Goal: Task Accomplishment & Management: Use online tool/utility

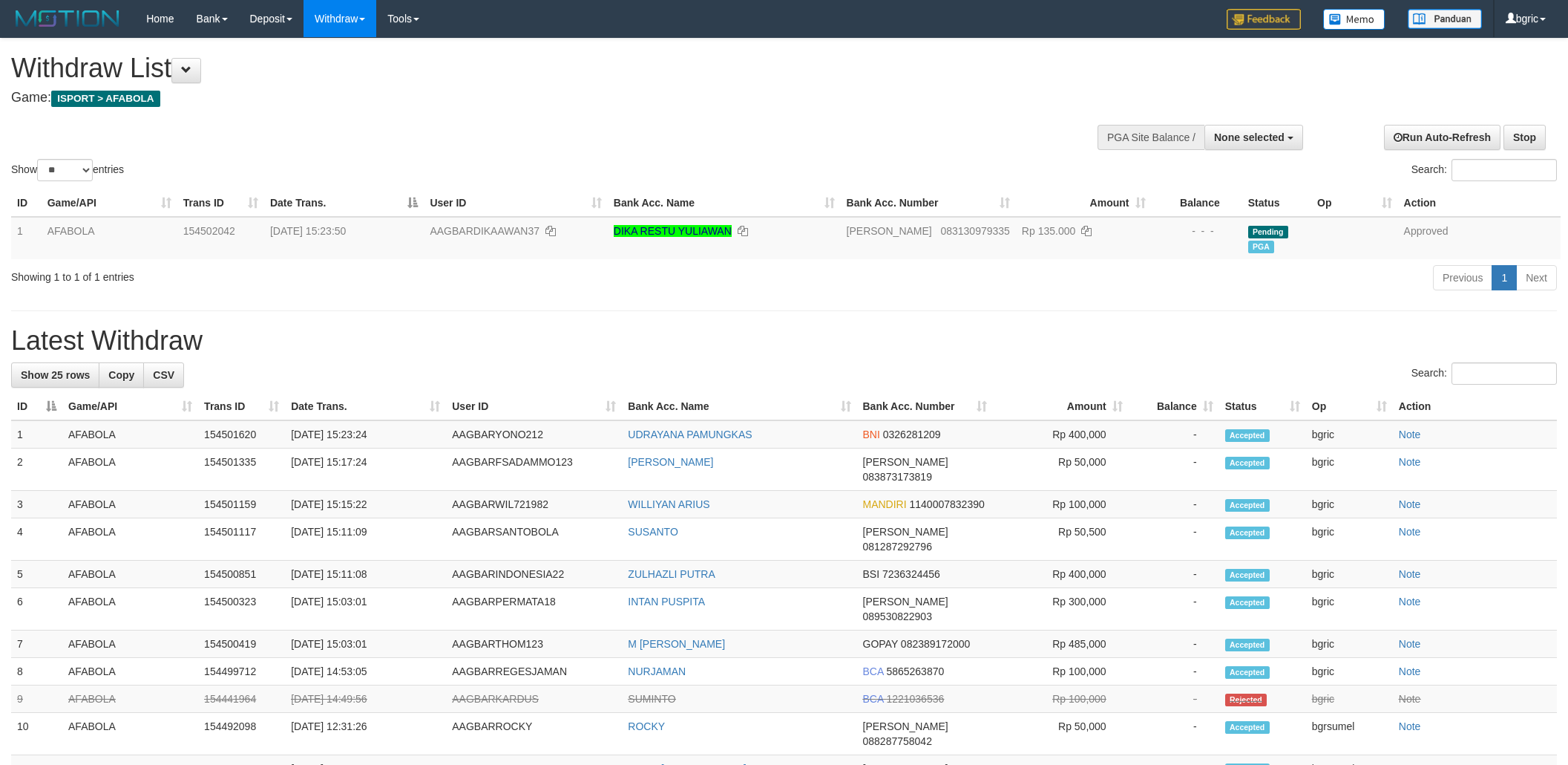
select select
select select "**"
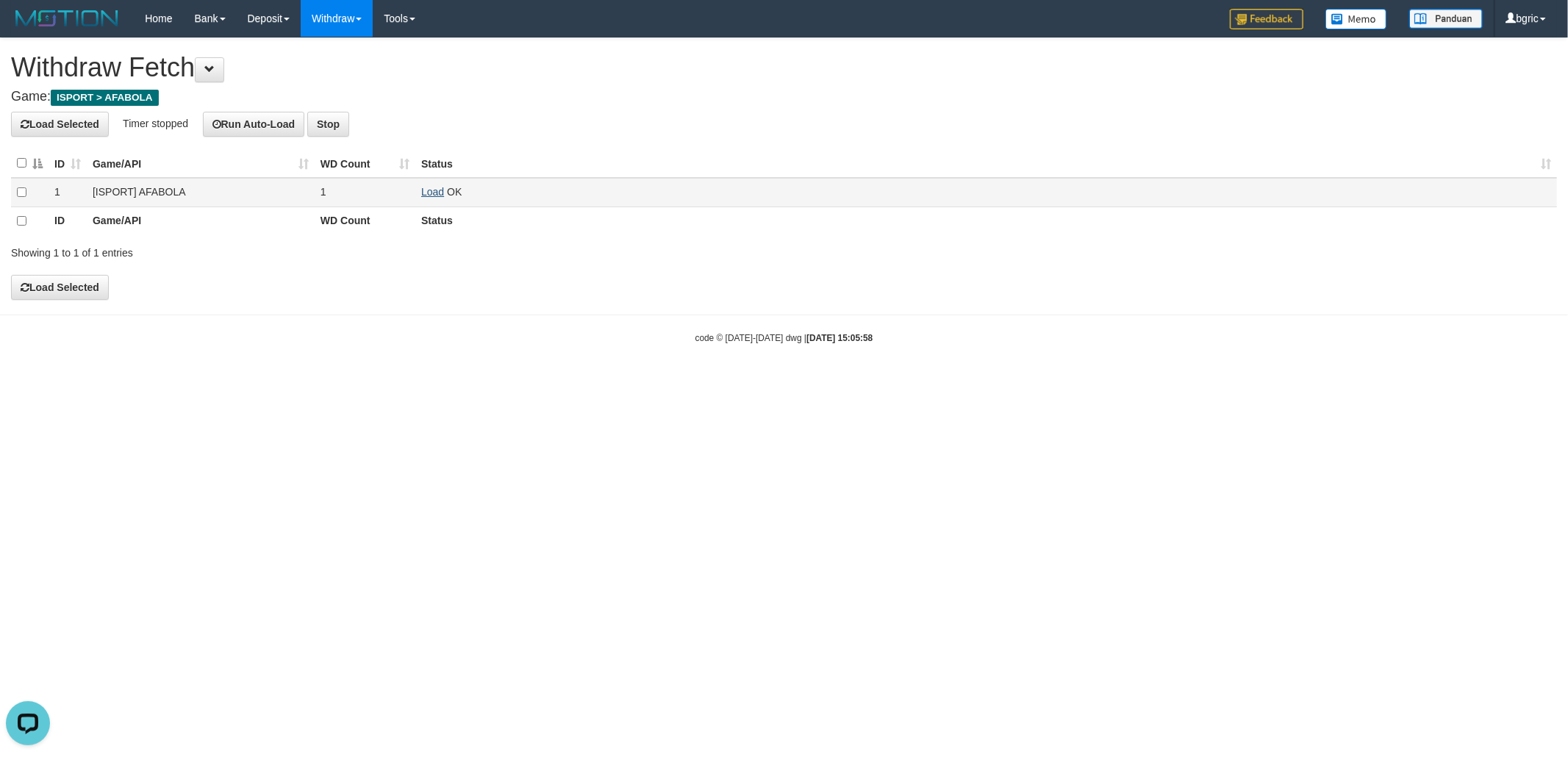
click at [434, 193] on link "Load" at bounding box center [432, 192] width 23 height 12
click at [430, 193] on link "Load" at bounding box center [432, 192] width 23 height 12
click at [440, 193] on link "Load" at bounding box center [432, 192] width 23 height 12
click at [436, 197] on link "Load" at bounding box center [432, 192] width 23 height 12
click at [627, 381] on html "Toggle navigation Home Bank Account List Load By Website Group [ISPORT] AFABOLA…" at bounding box center [784, 191] width 1568 height 381
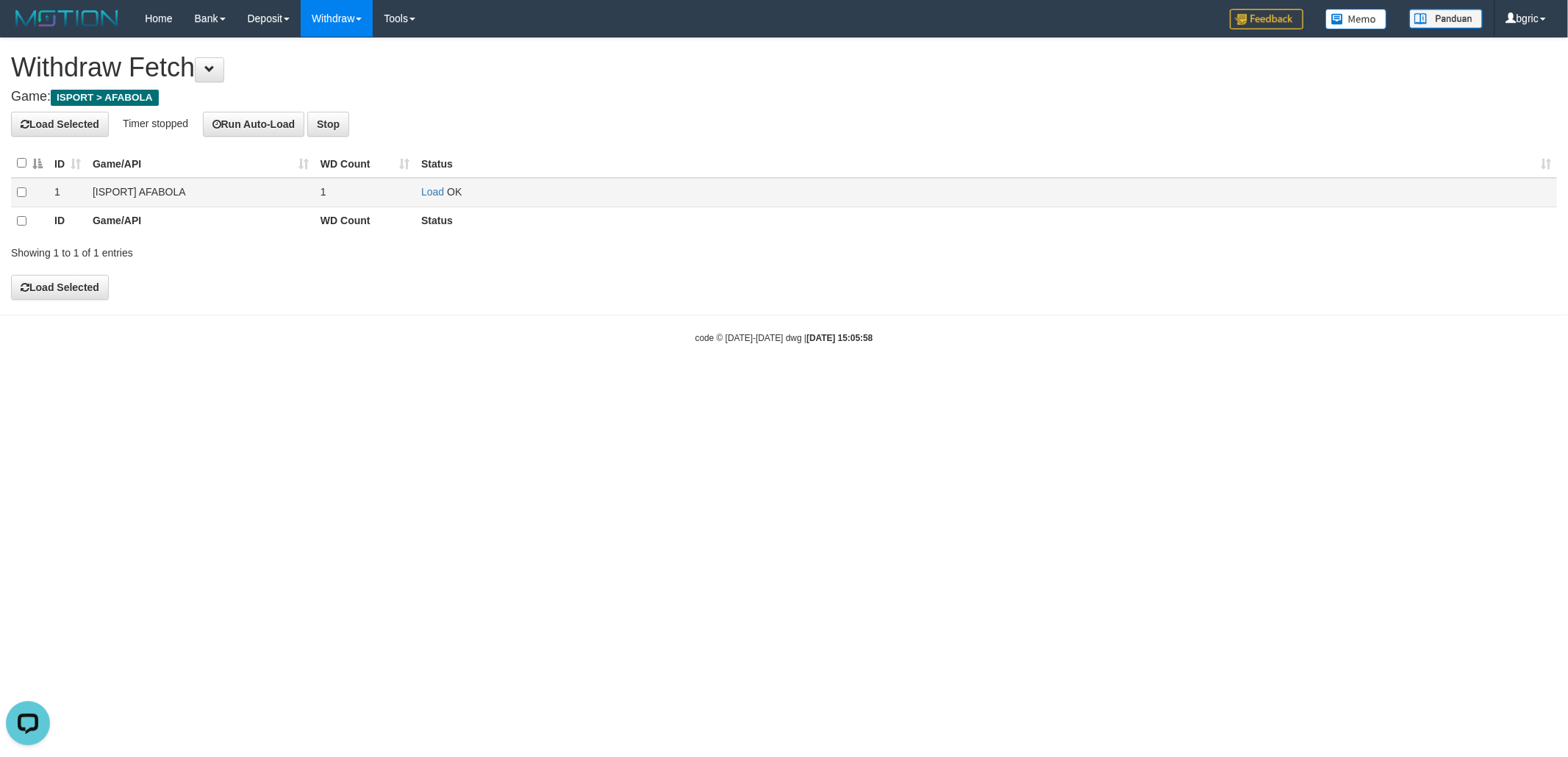
click at [449, 188] on span "OK" at bounding box center [453, 192] width 15 height 12
click at [436, 190] on link "Load" at bounding box center [432, 192] width 23 height 12
click at [436, 193] on link "Load" at bounding box center [432, 192] width 23 height 12
click at [431, 193] on link "Load" at bounding box center [432, 192] width 23 height 12
click at [427, 192] on link "Load" at bounding box center [432, 192] width 23 height 12
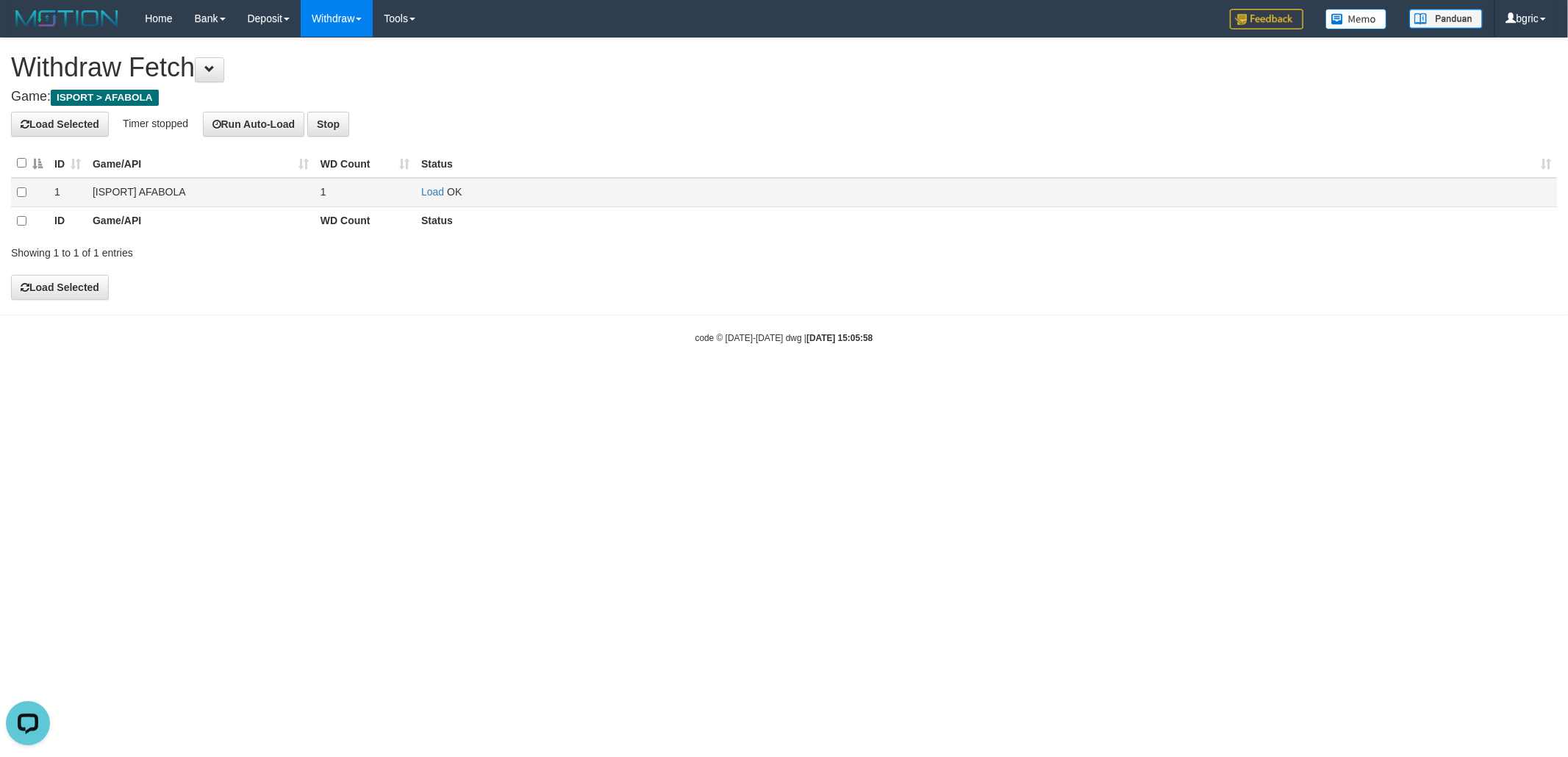
click at [419, 193] on td "Load OK" at bounding box center [986, 193] width 1142 height 29
click at [422, 195] on link "Load" at bounding box center [432, 192] width 23 height 12
click at [433, 190] on link "Load" at bounding box center [432, 192] width 23 height 12
click at [437, 191] on link "Load" at bounding box center [432, 192] width 23 height 12
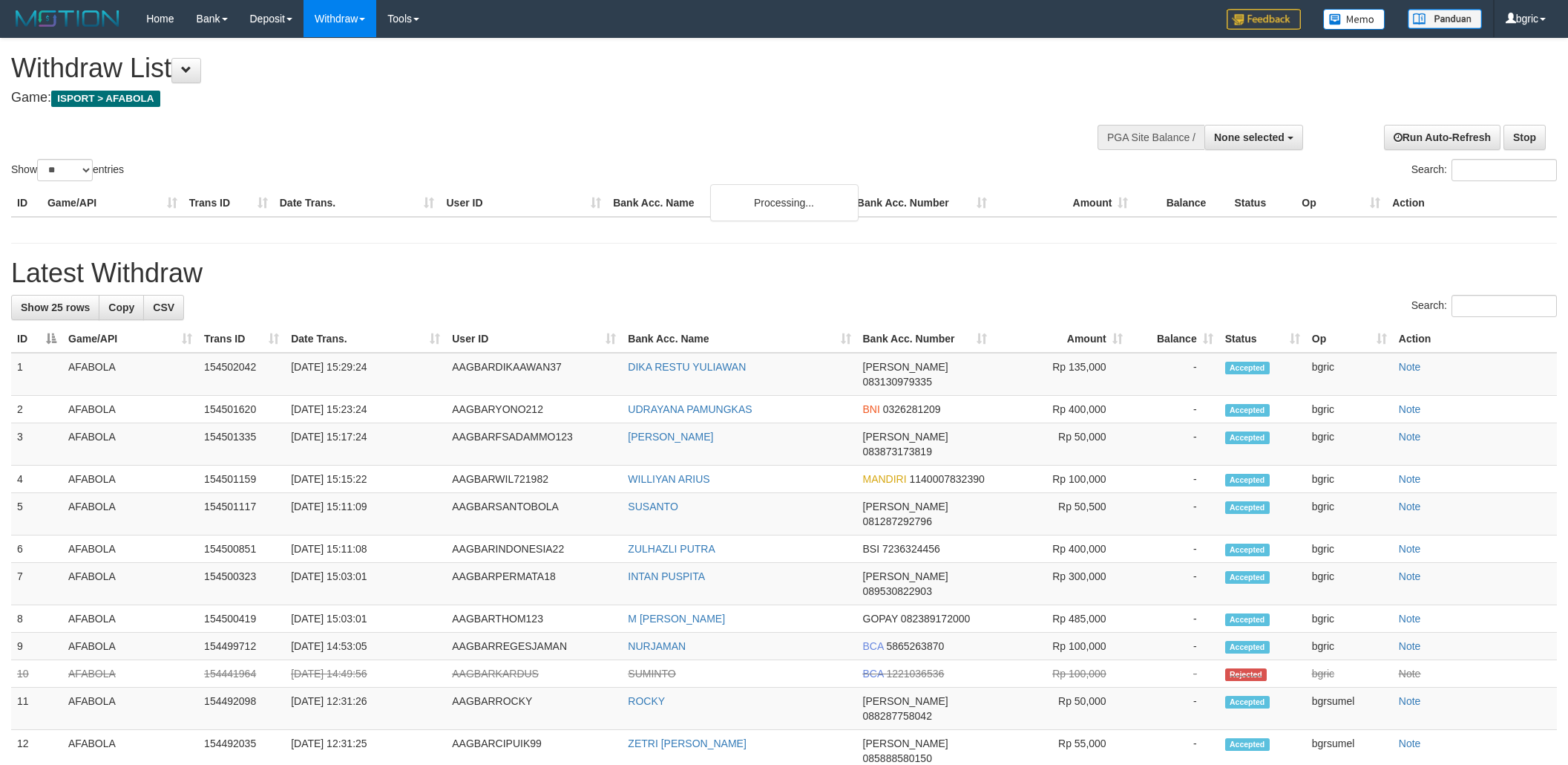
select select
select select "**"
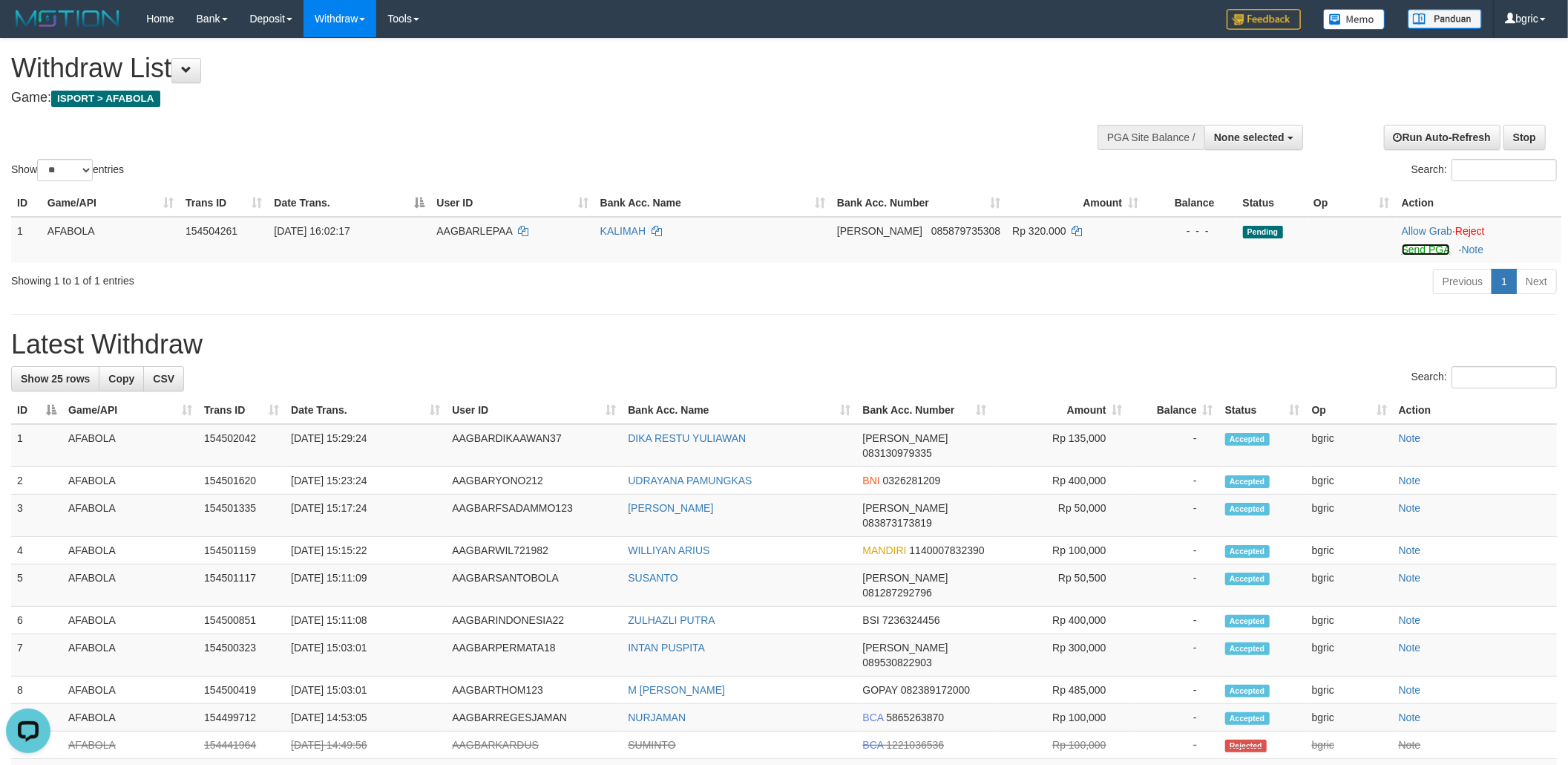
click at [1409, 246] on link "Send PGA" at bounding box center [1426, 249] width 49 height 12
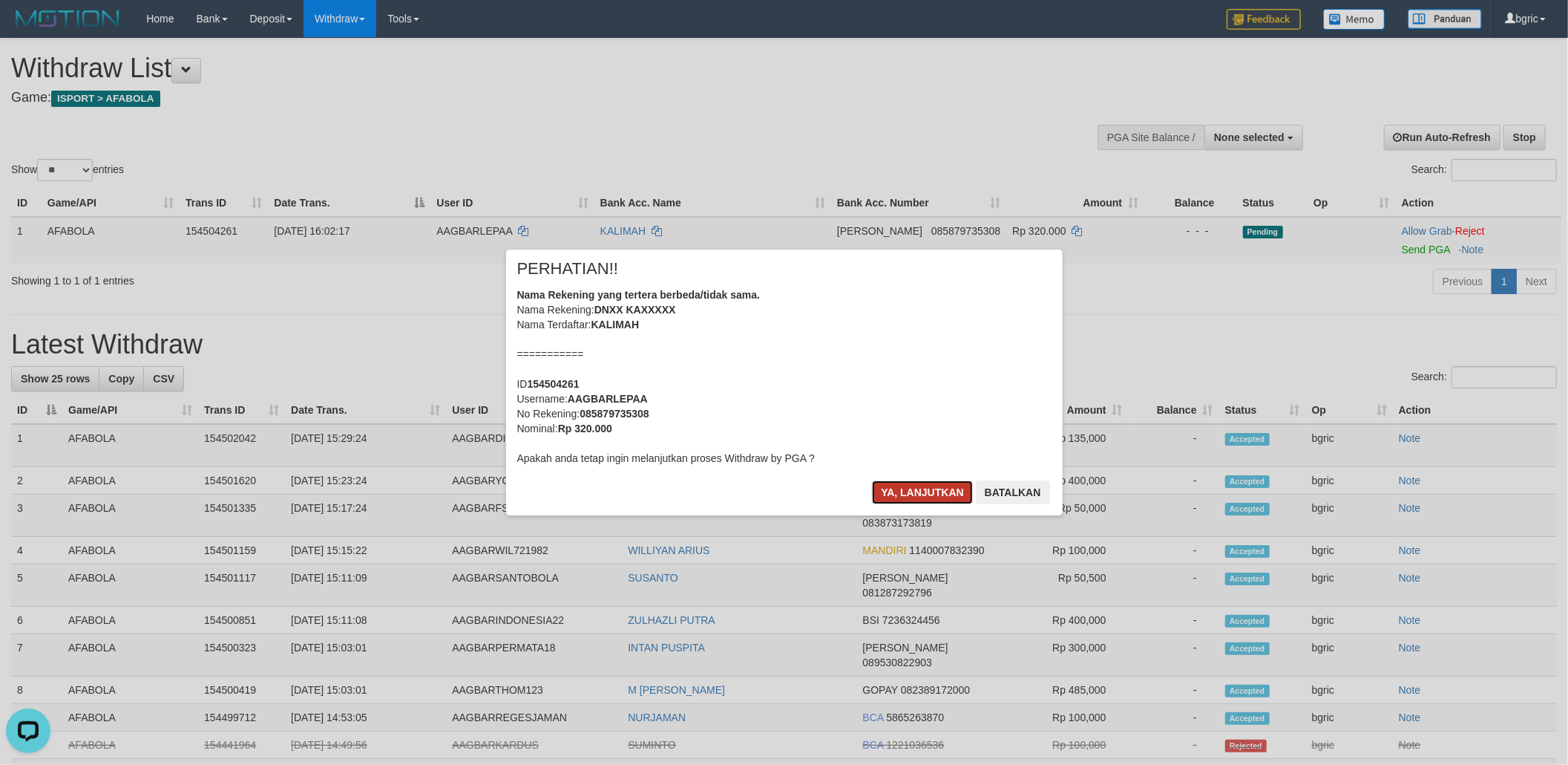
click at [918, 491] on button "Ya, lanjutkan" at bounding box center [923, 493] width 101 height 24
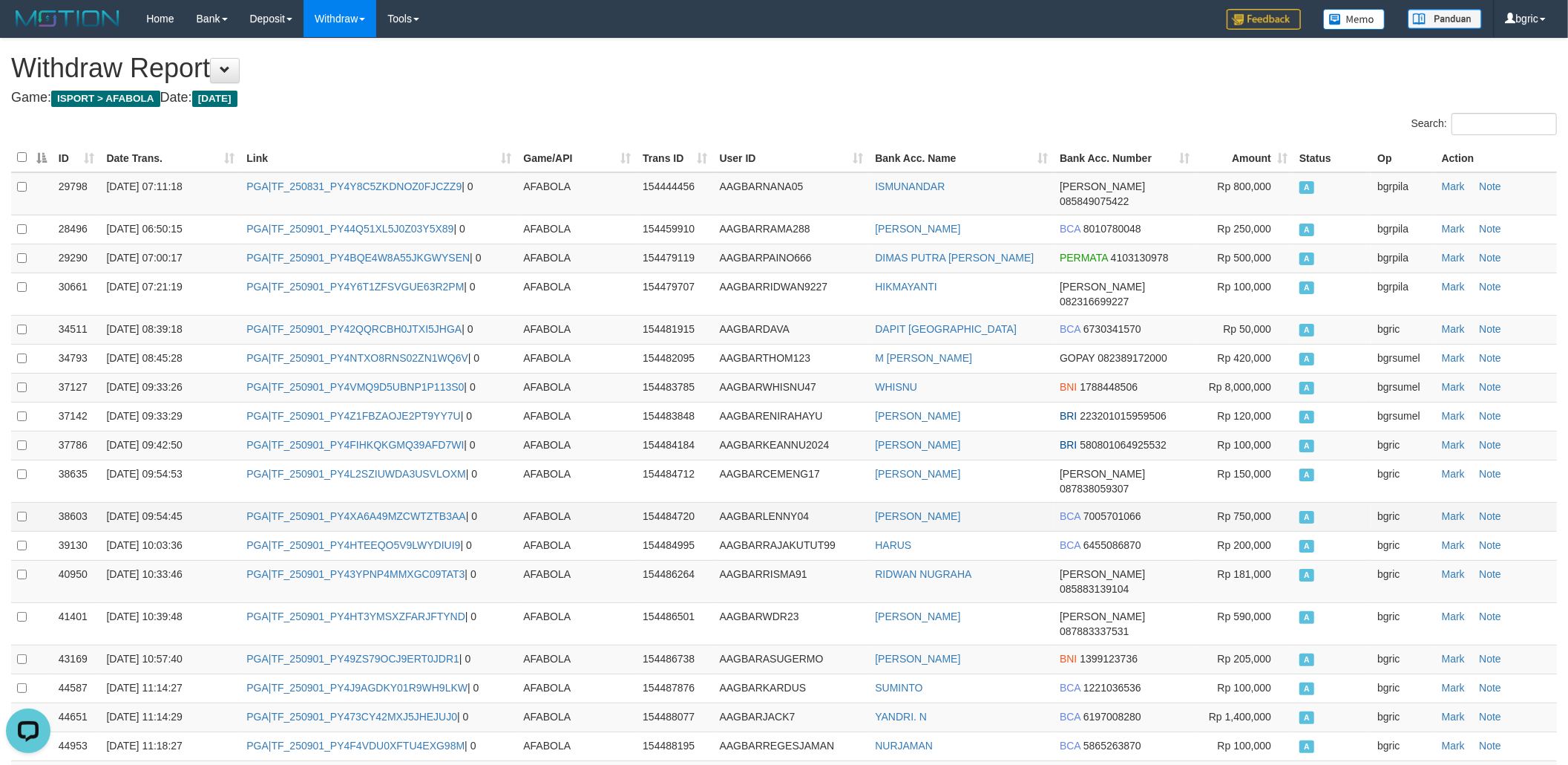
click at [1159, 502] on td "BCA 7005701066" at bounding box center [1124, 516] width 142 height 29
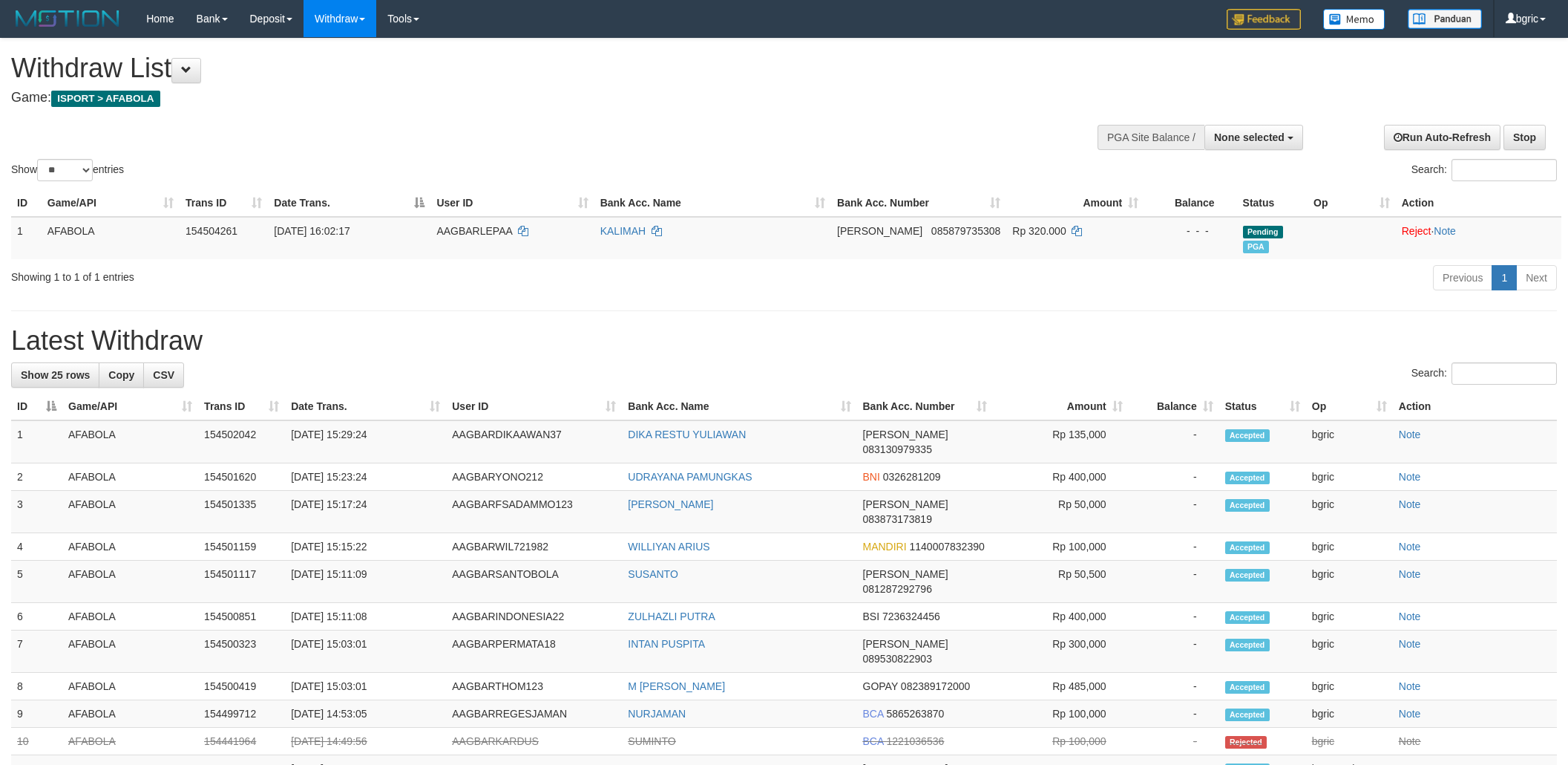
select select
select select "**"
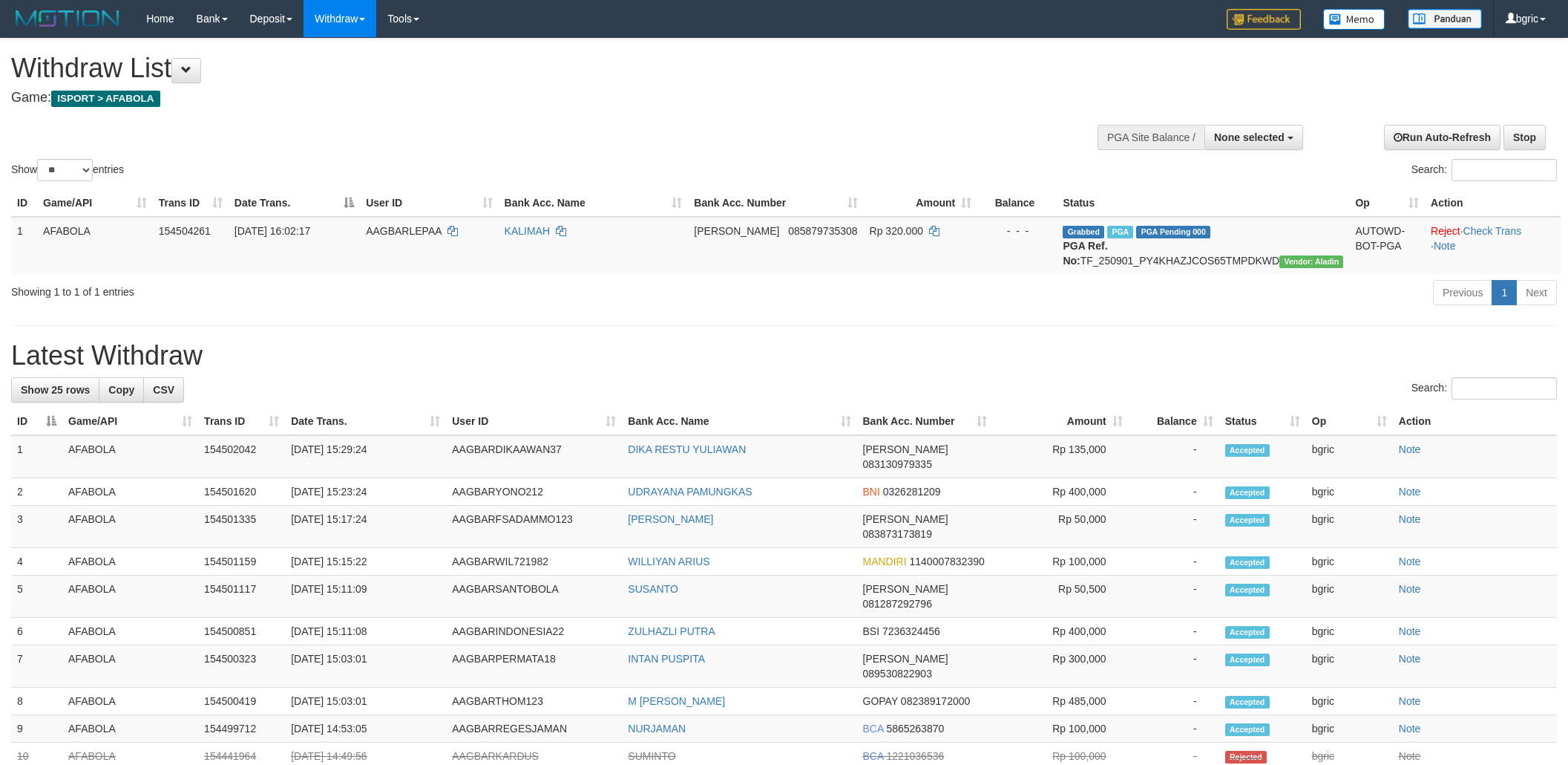
select select
select select "**"
click at [1049, 386] on div "**********" at bounding box center [784, 689] width 1568 height 1301
click at [1104, 252] on td "Grabbed PGA PGA Pending 000 {"status":"000","data":{"unique_id":"1033-154504261…" at bounding box center [1203, 245] width 293 height 58
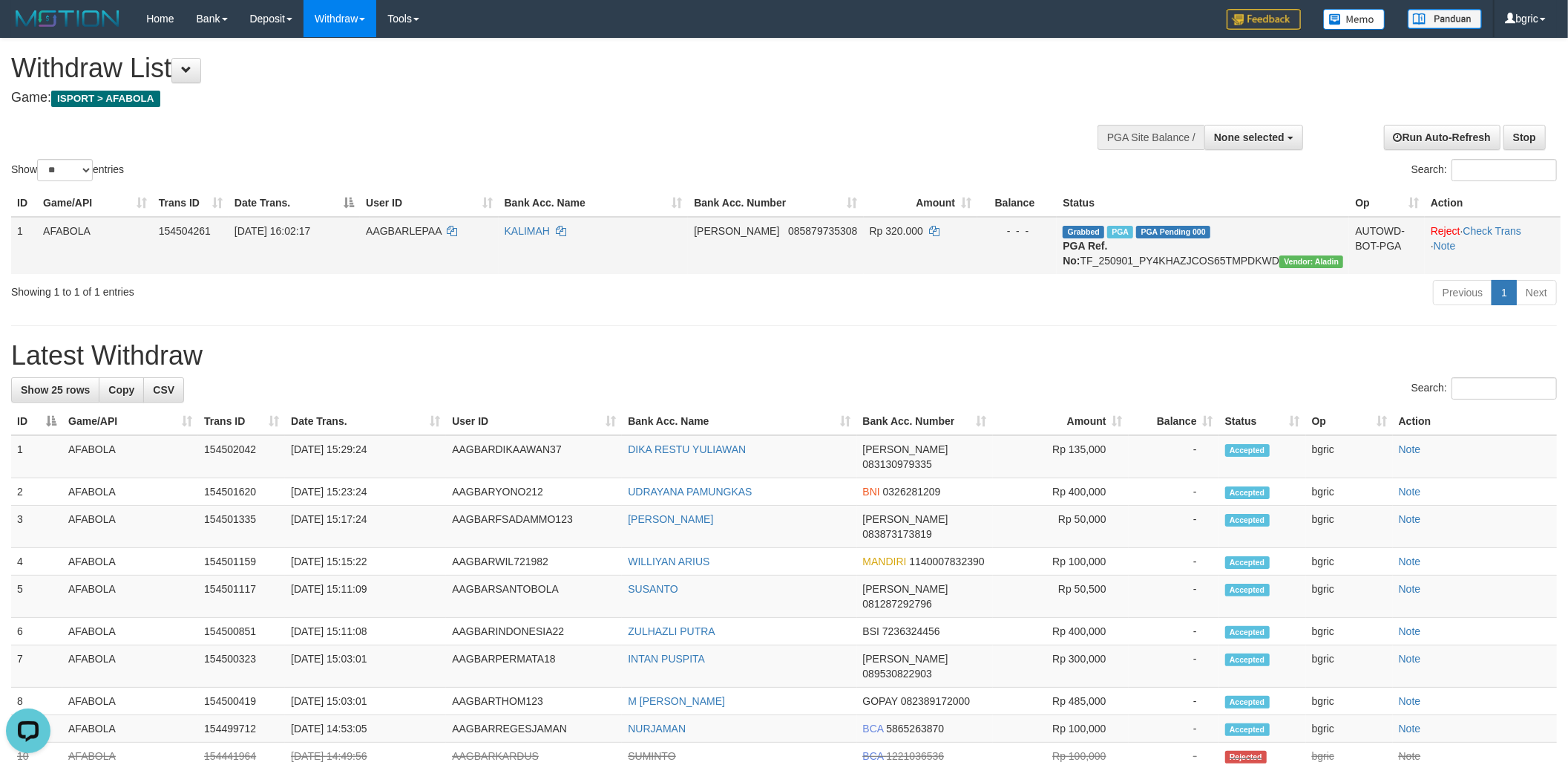
click at [1100, 261] on td "Grabbed PGA PGA Pending 000 {"status":"000","data":{"unique_id":"1033-154504261…" at bounding box center [1203, 245] width 293 height 58
copy td "TF_250901_PY4KHAZJCOS65TMPDKWD"
click at [1100, 261] on td "Grabbed PGA PGA Pending 000 {"status":"000","data":{"unique_id":"1033-154504261…" at bounding box center [1203, 245] width 293 height 58
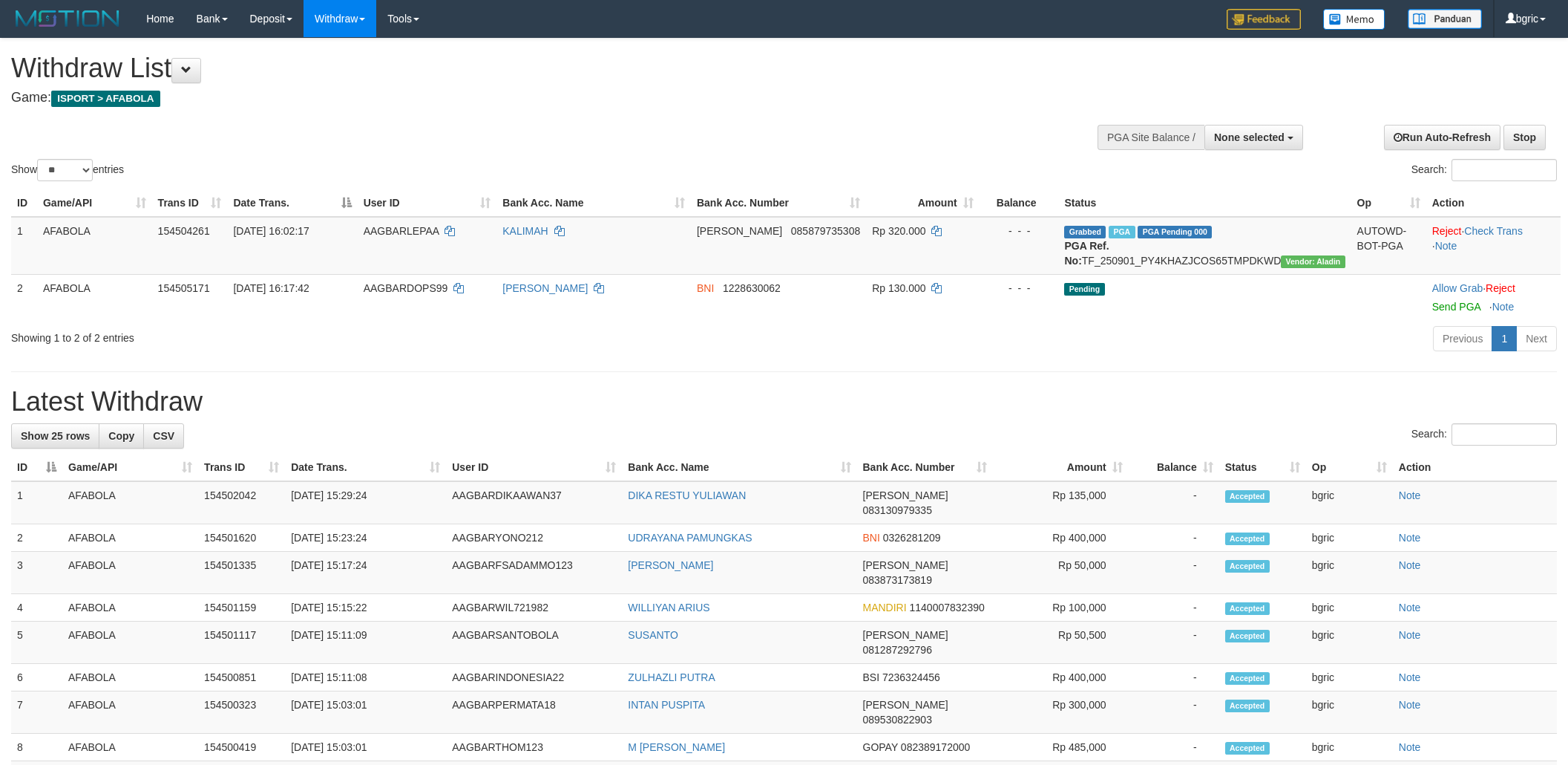
select select
select select "**"
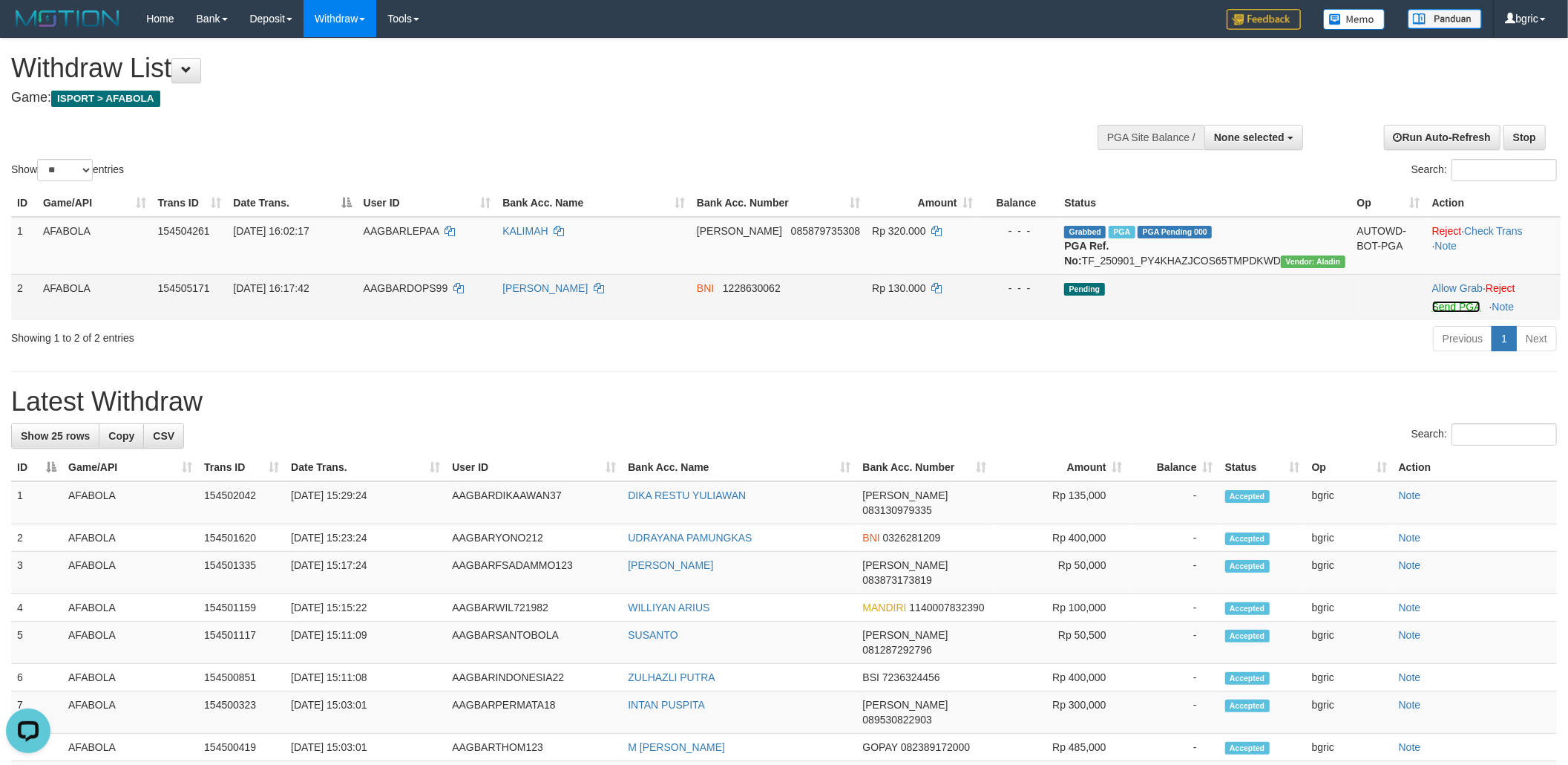
click at [1433, 313] on link "Send PGA" at bounding box center [1457, 307] width 49 height 12
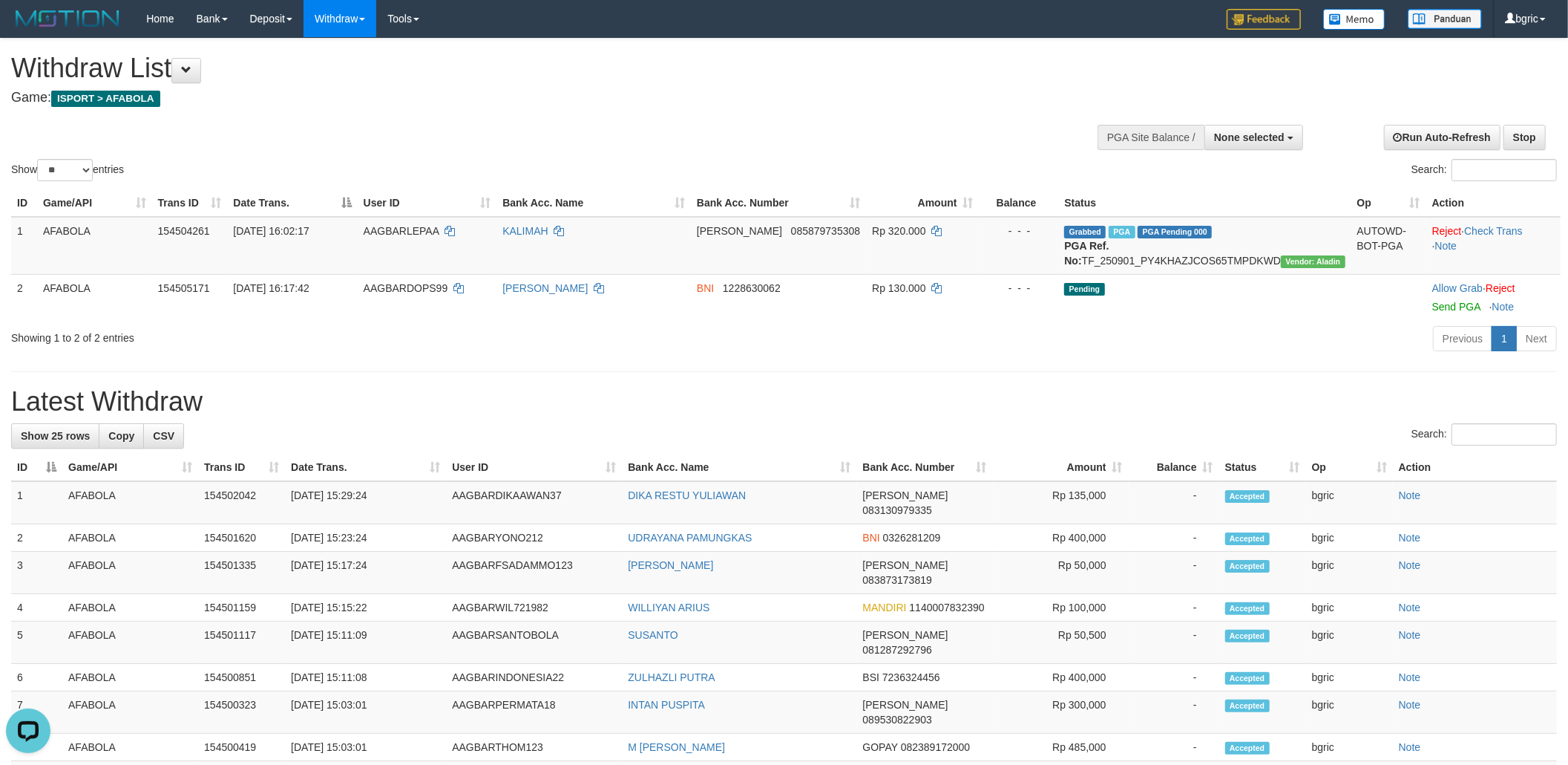
click at [802, 402] on h1 "Latest Withdraw" at bounding box center [784, 401] width 1546 height 30
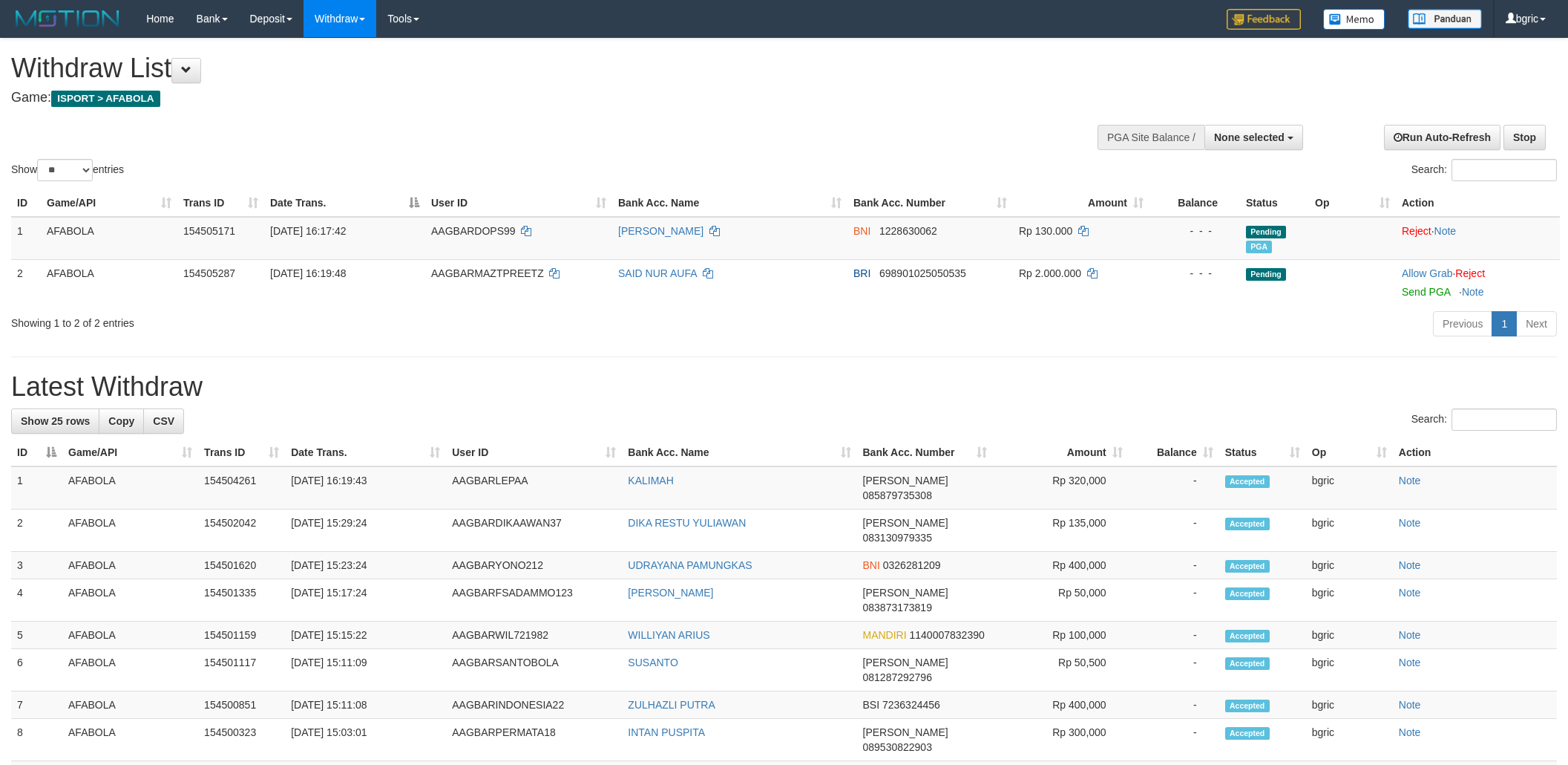
select select
select select "**"
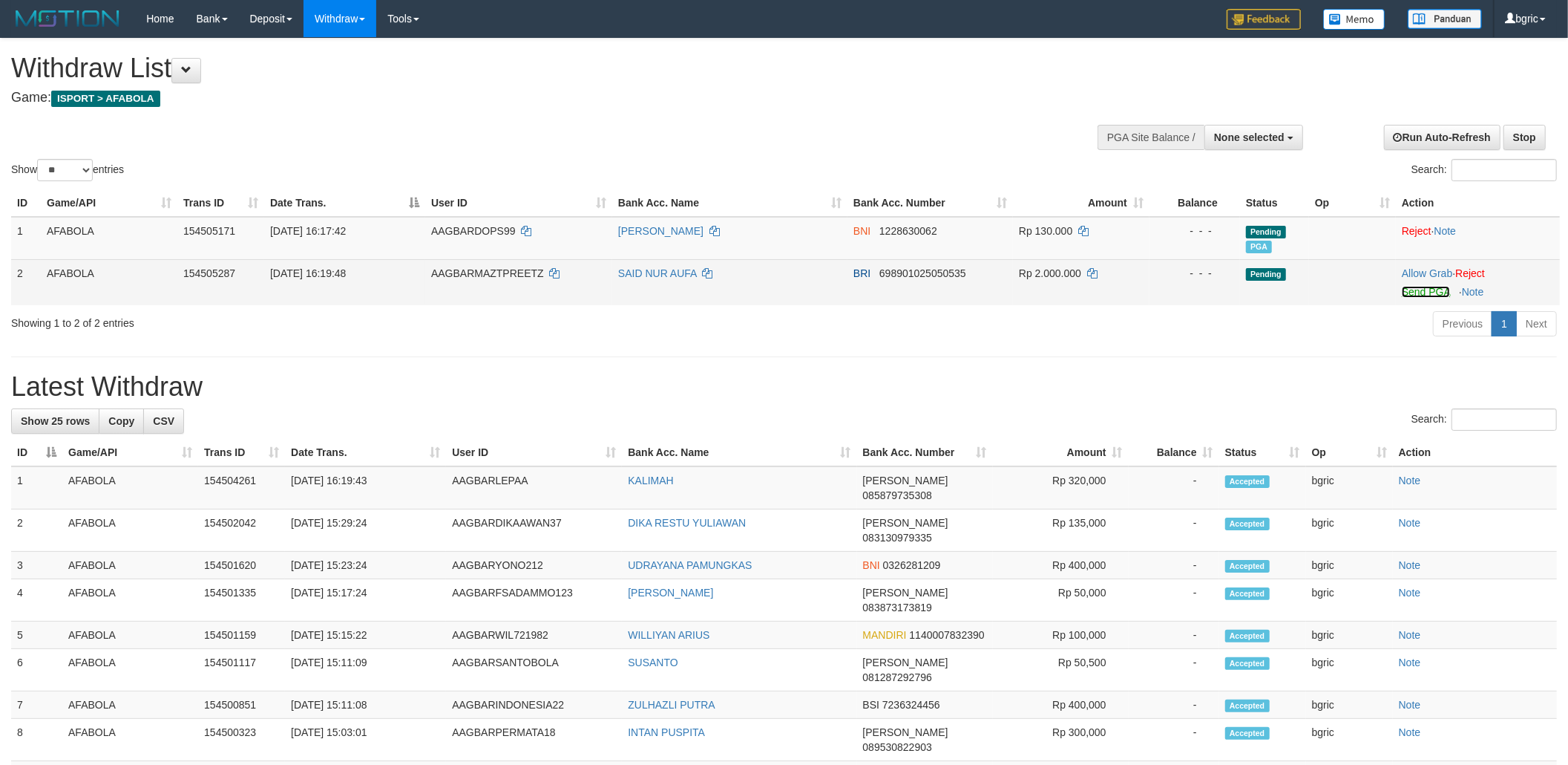
click at [1414, 288] on link "Send PGA" at bounding box center [1426, 292] width 49 height 12
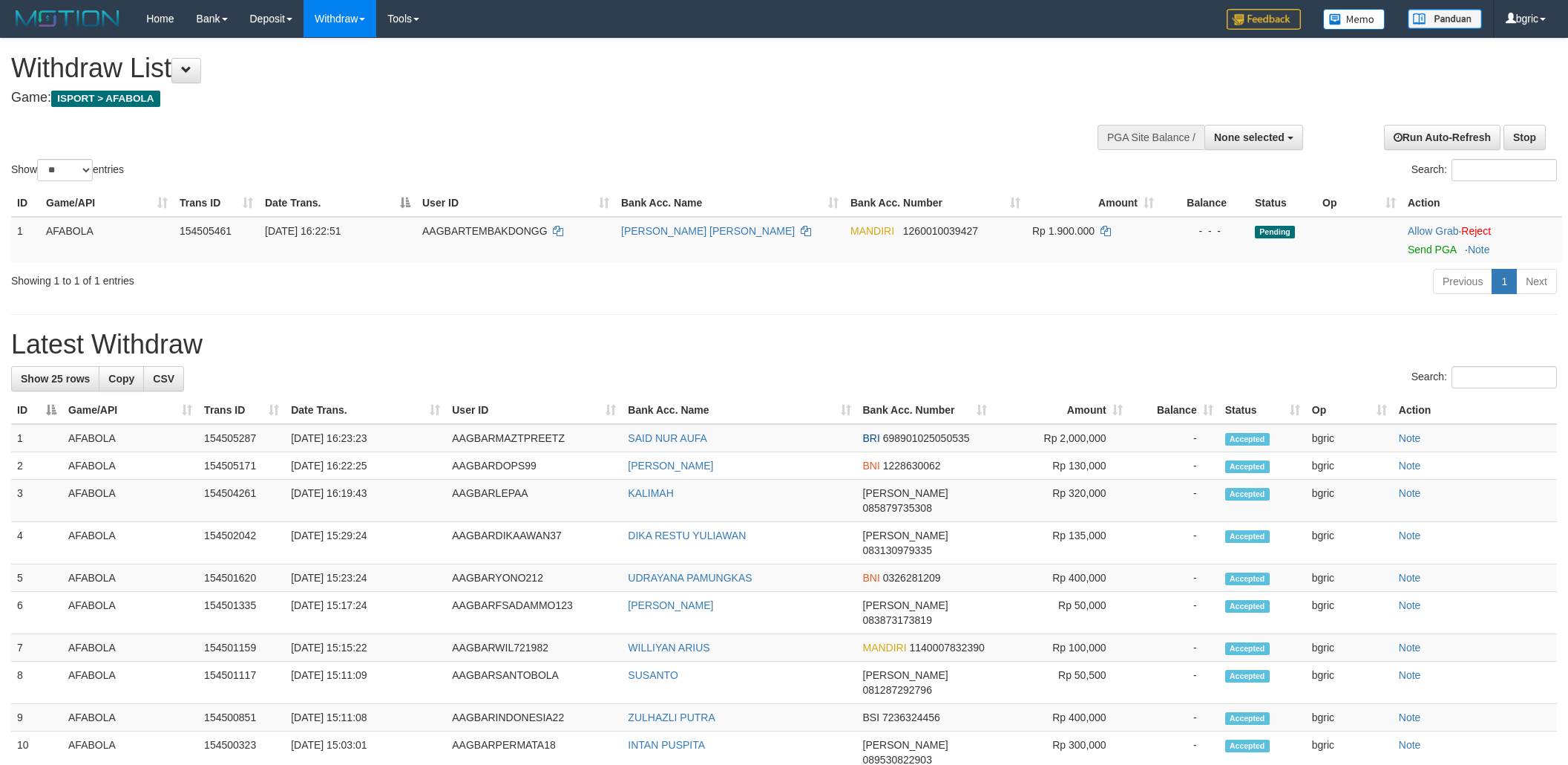
select select
select select "**"
click at [1414, 252] on link "Send PGA" at bounding box center [1432, 249] width 49 height 12
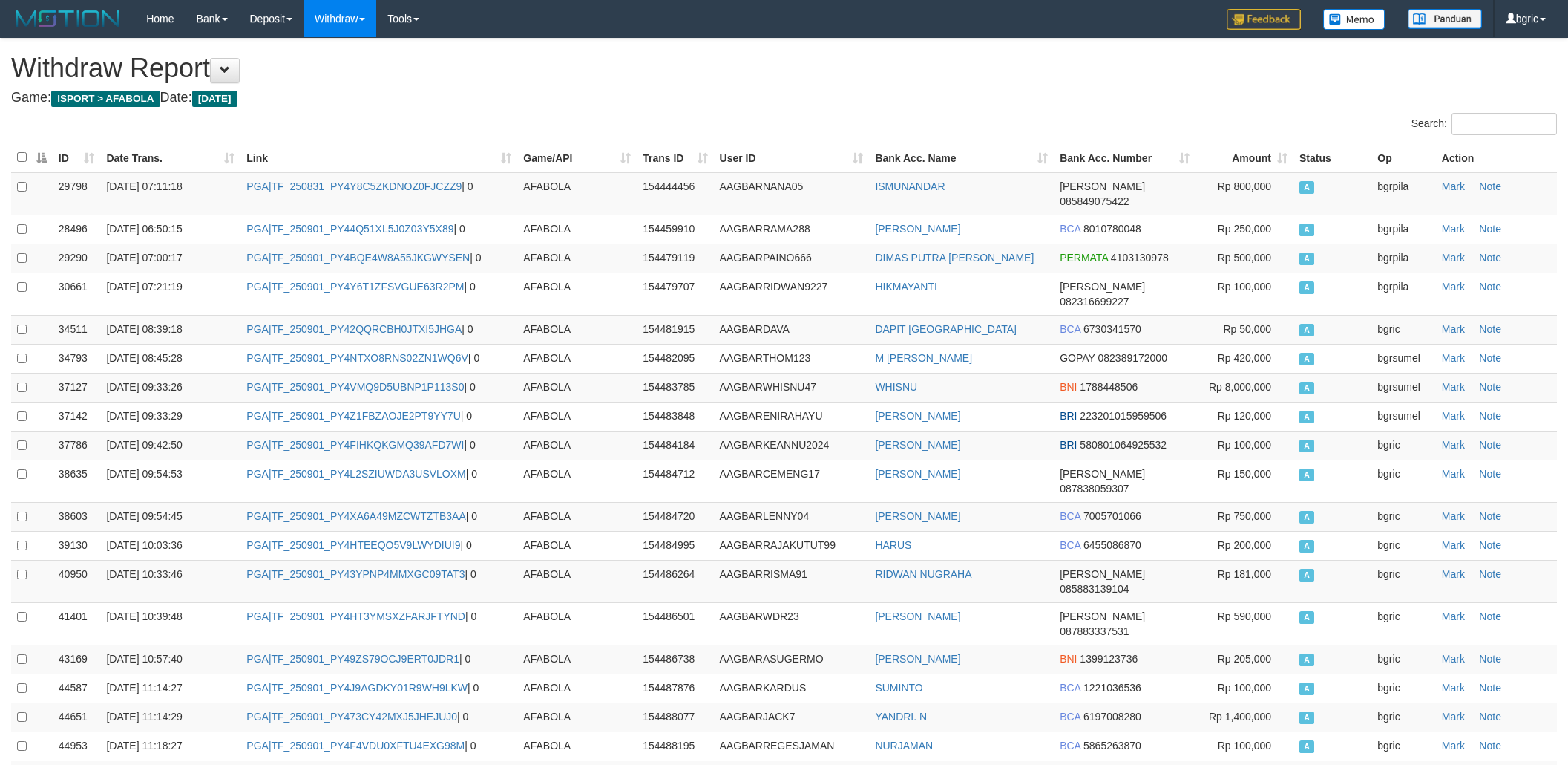
scroll to position [704, 0]
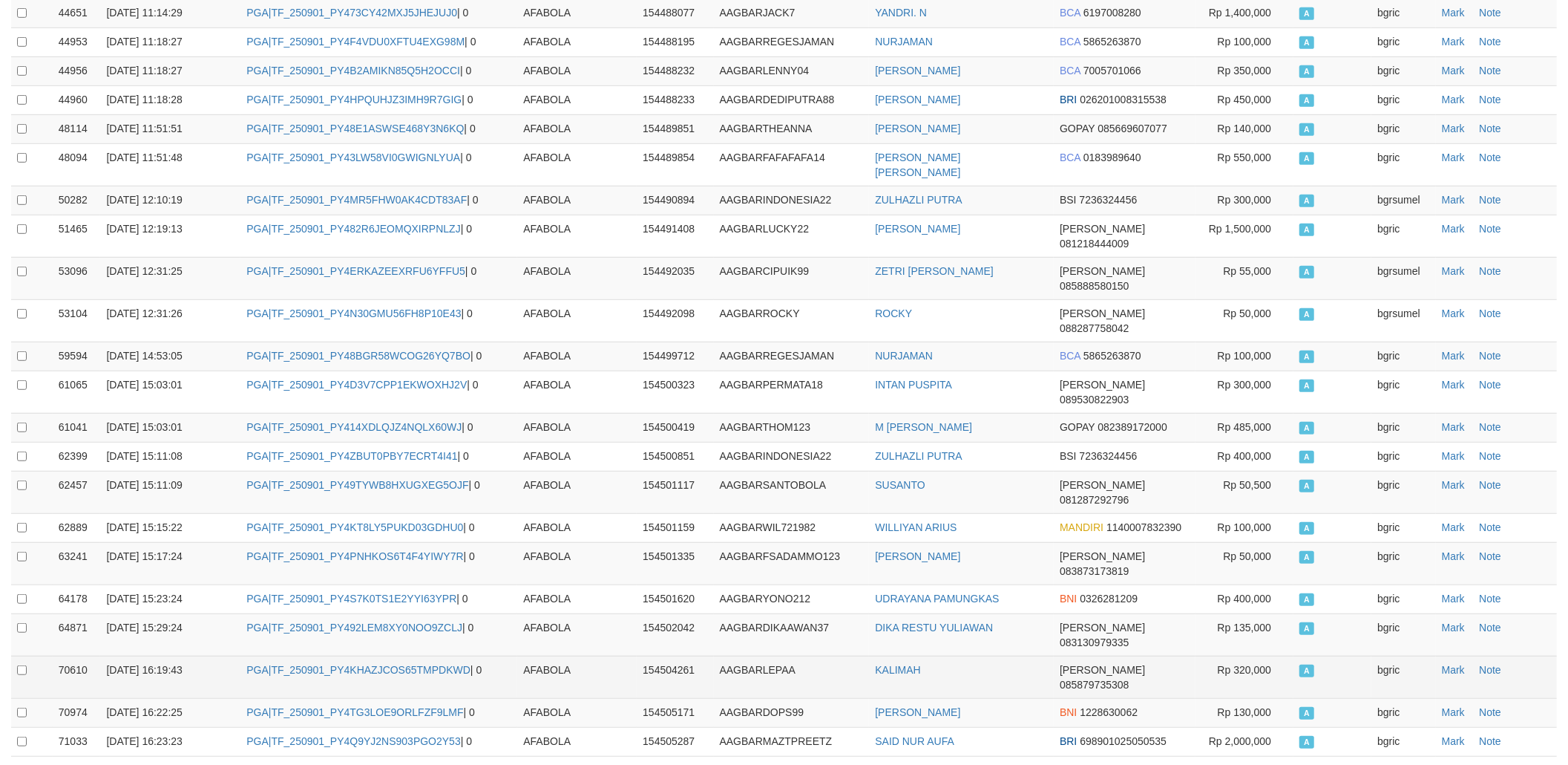
click at [300, 656] on td "PGA|TF_250901_PY4KHAZJCOS65TMPDKWD | 0" at bounding box center [378, 677] width 277 height 43
copy td "TF_250901_PY4KHAZJCOS65TMPDKWD"
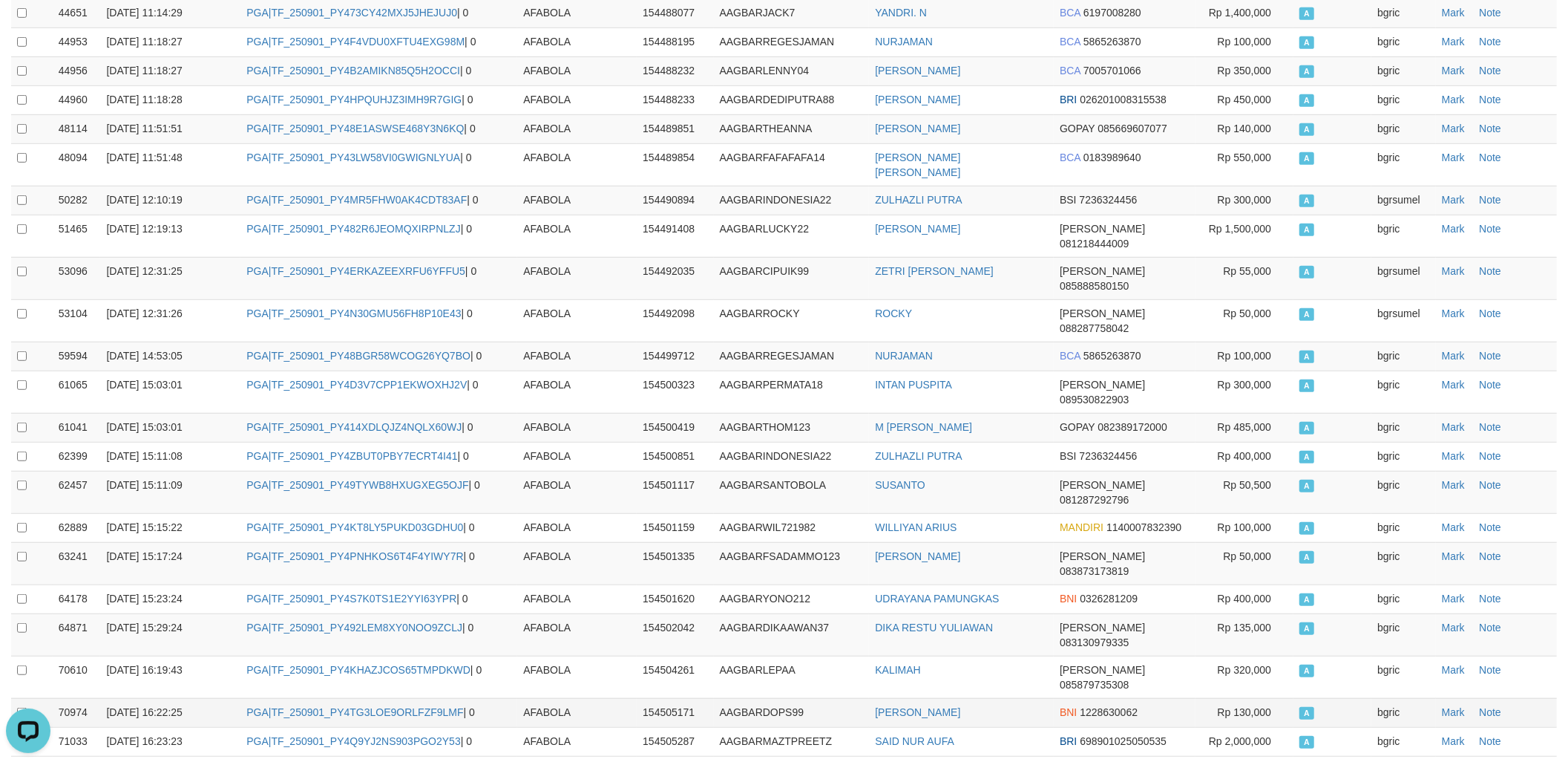
click at [380, 698] on td "PGA|TF_250901_PY4TG3LOE9ORLFZF9LMF | 0" at bounding box center [378, 712] width 277 height 29
copy td "TF_250901_PY4TG3LOE9ORLFZF9LMF"
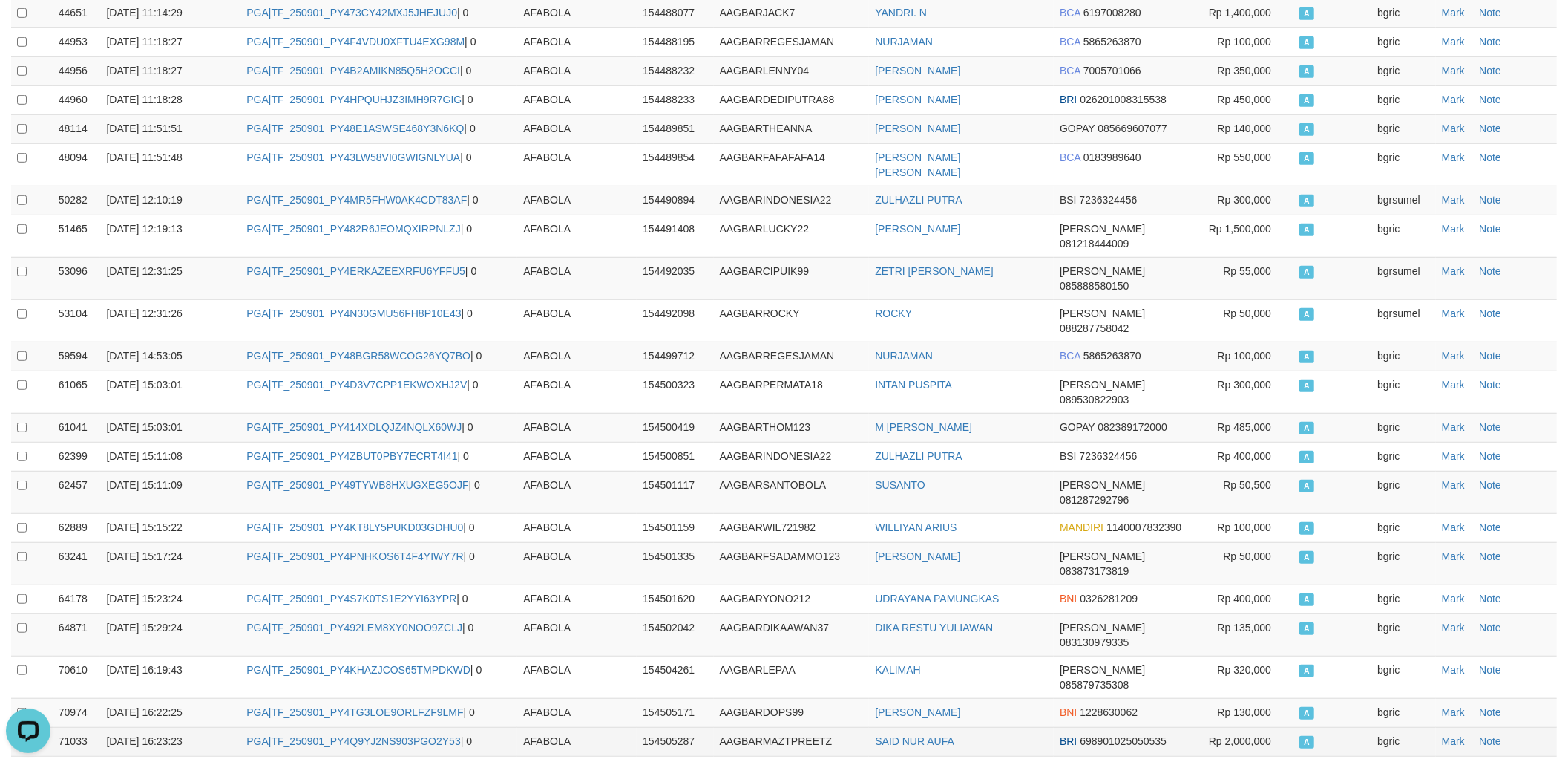
click at [310, 727] on td "PGA|TF_250901_PY4Q9YJ2NS903PGO2Y53 | 0" at bounding box center [378, 741] width 277 height 29
copy link "TF_250901_PY4Q9YJ2NS903PGO2Y53"
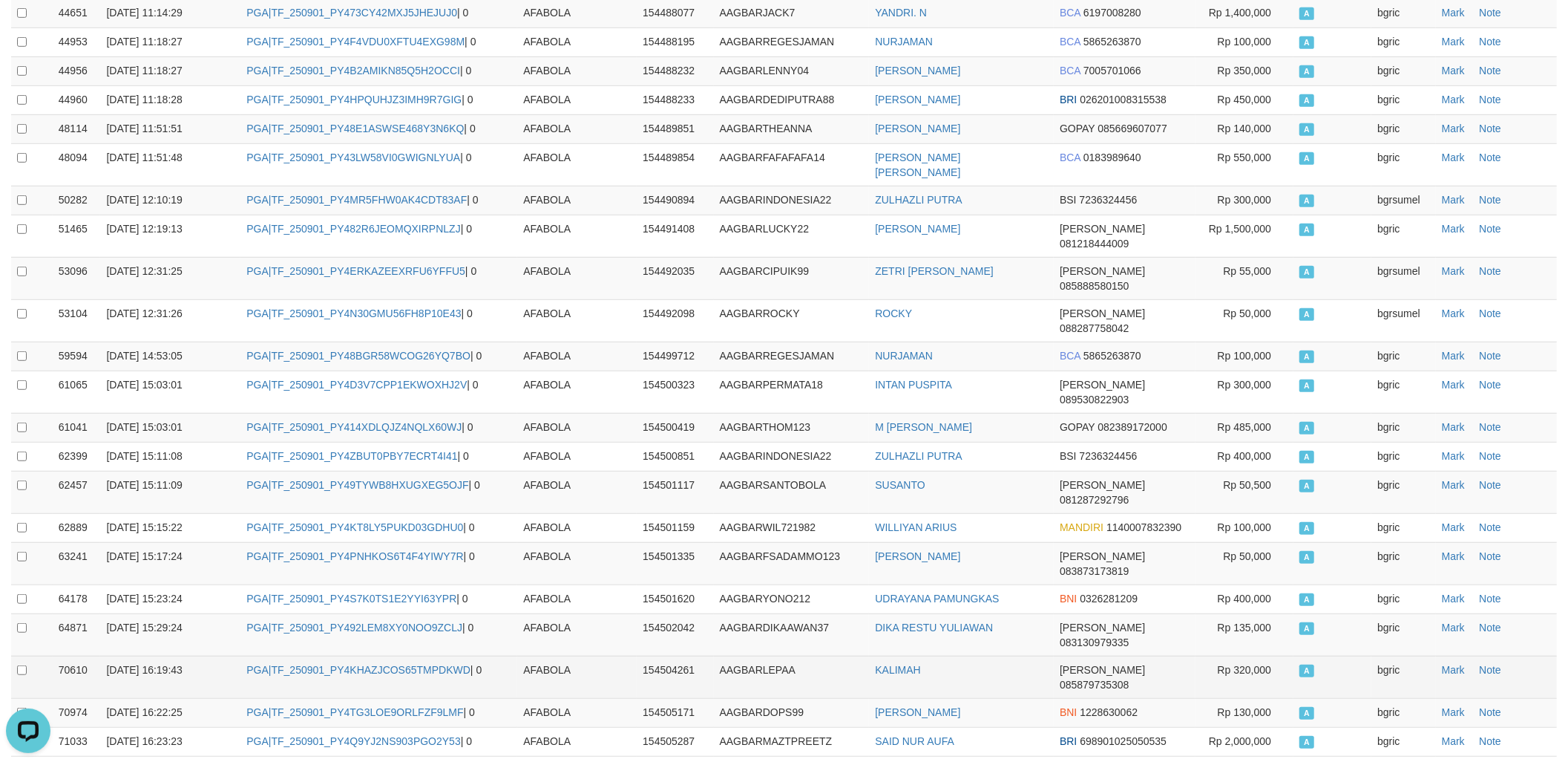
click at [1215, 656] on td "Rp 320,000" at bounding box center [1244, 677] width 98 height 43
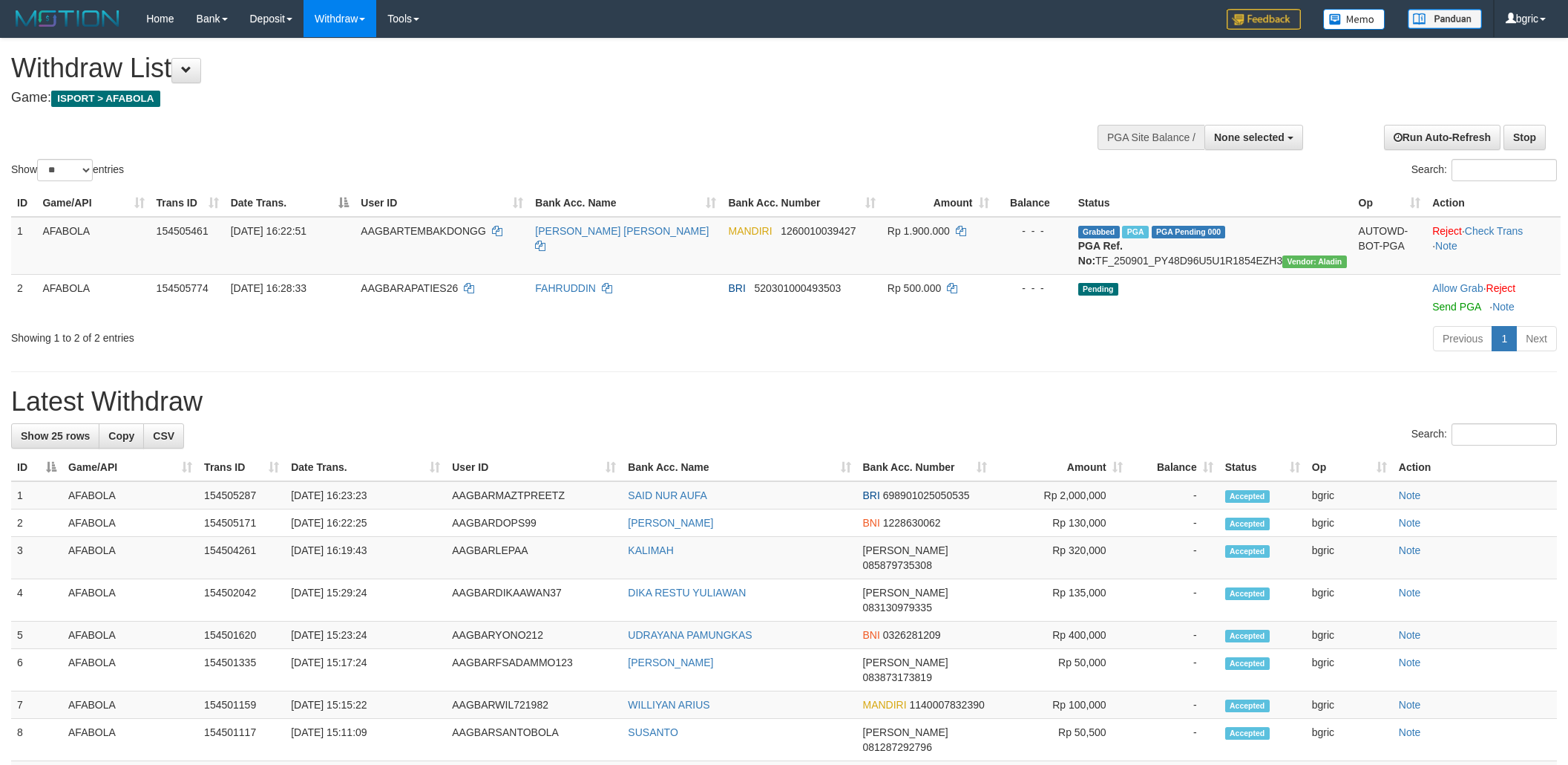
select select
select select "**"
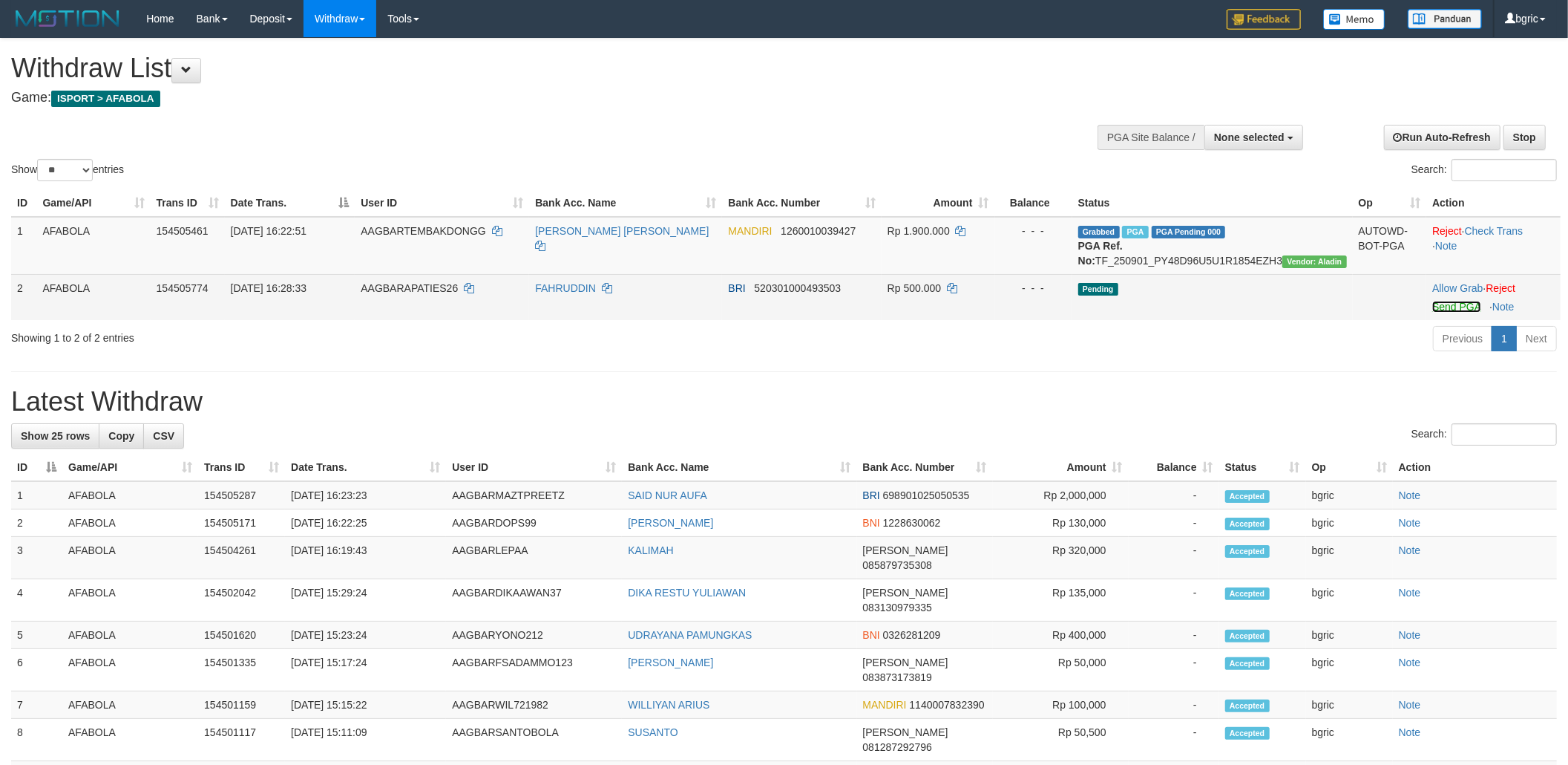
drag, startPoint x: 1464, startPoint y: 325, endPoint x: 1029, endPoint y: 328, distance: 435.0
click at [1464, 313] on link "Send PGA" at bounding box center [1457, 307] width 49 height 12
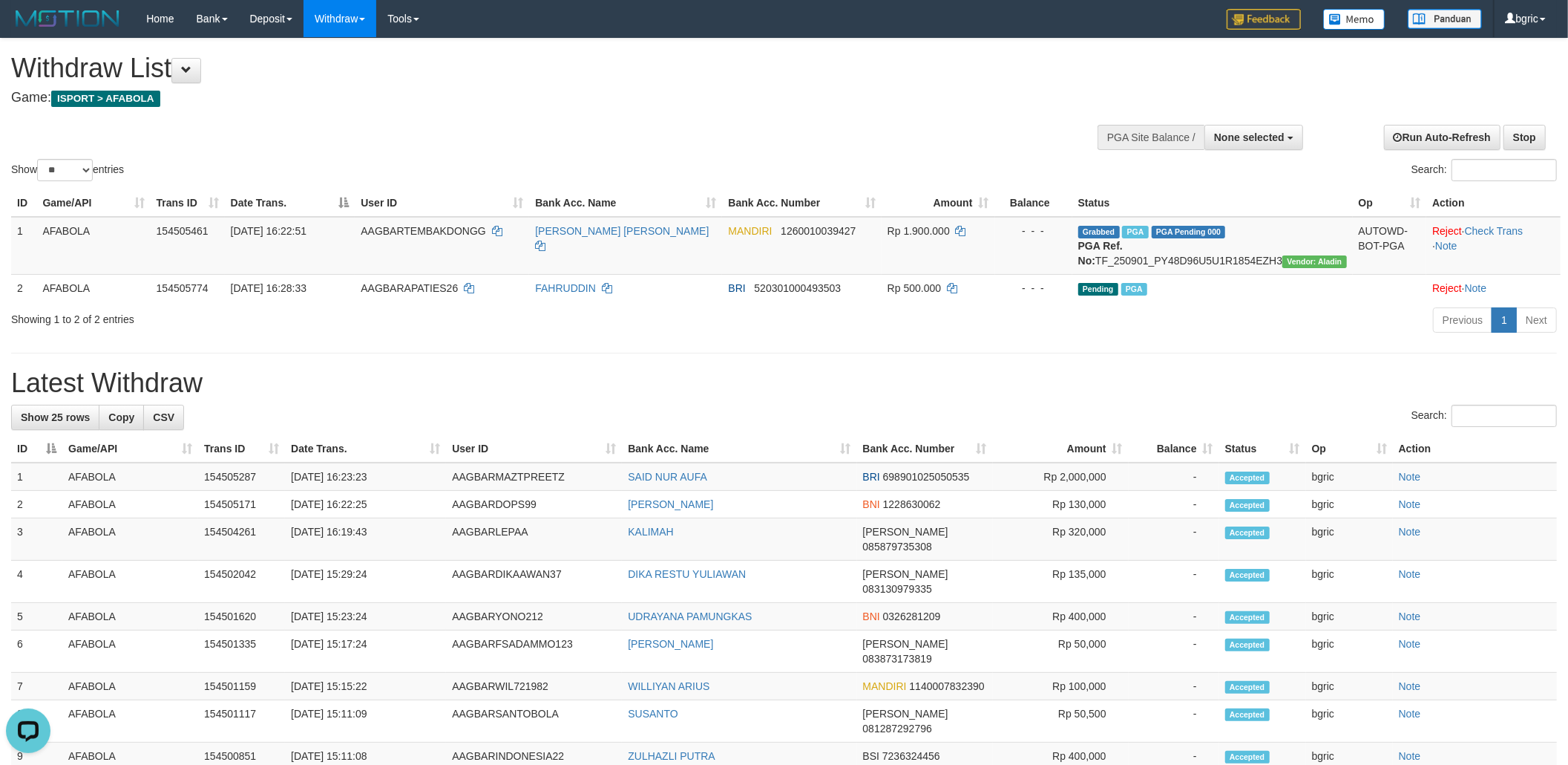
click at [1023, 386] on h1 "Latest Withdraw" at bounding box center [784, 383] width 1546 height 30
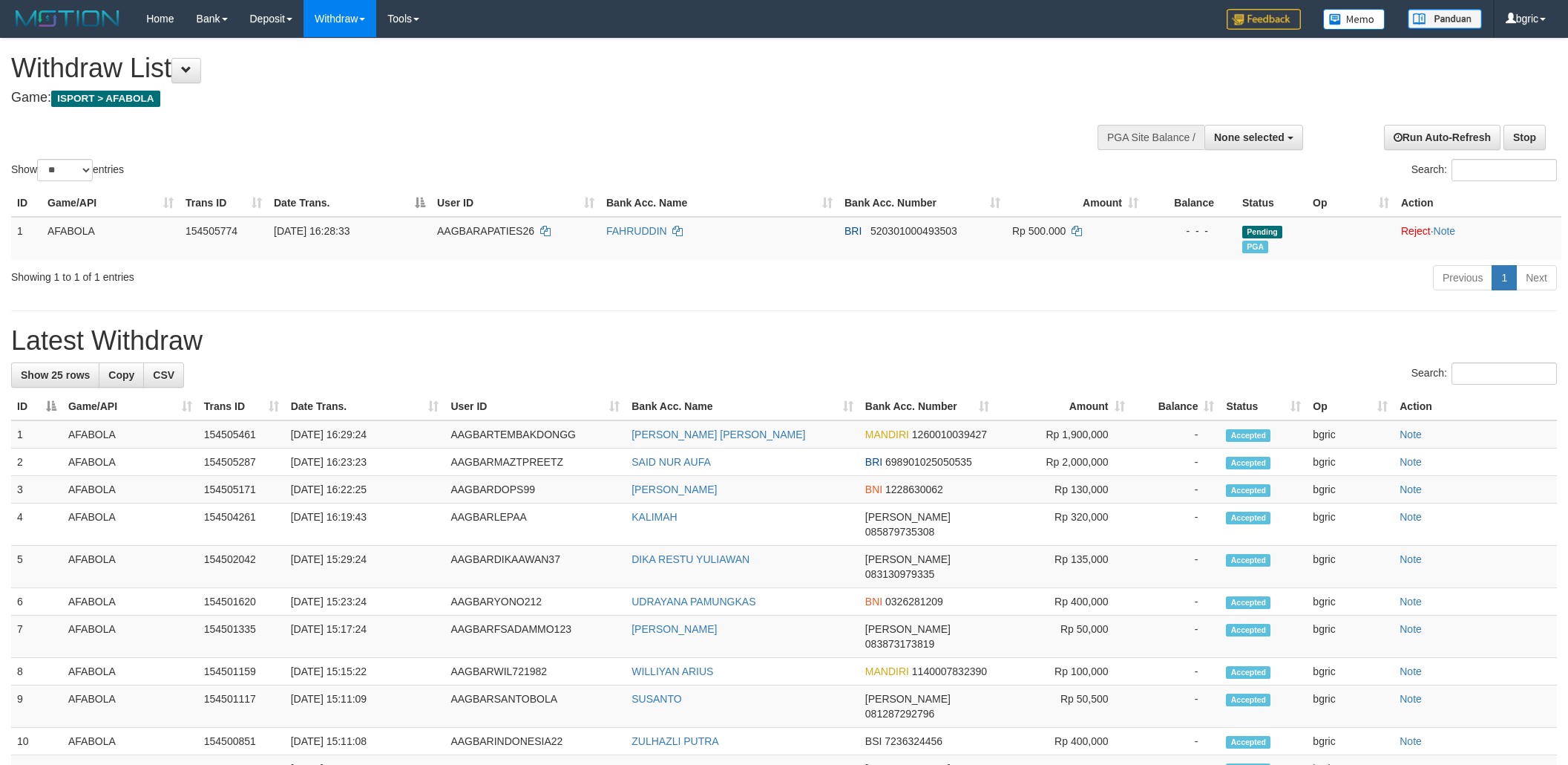
select select
select select "**"
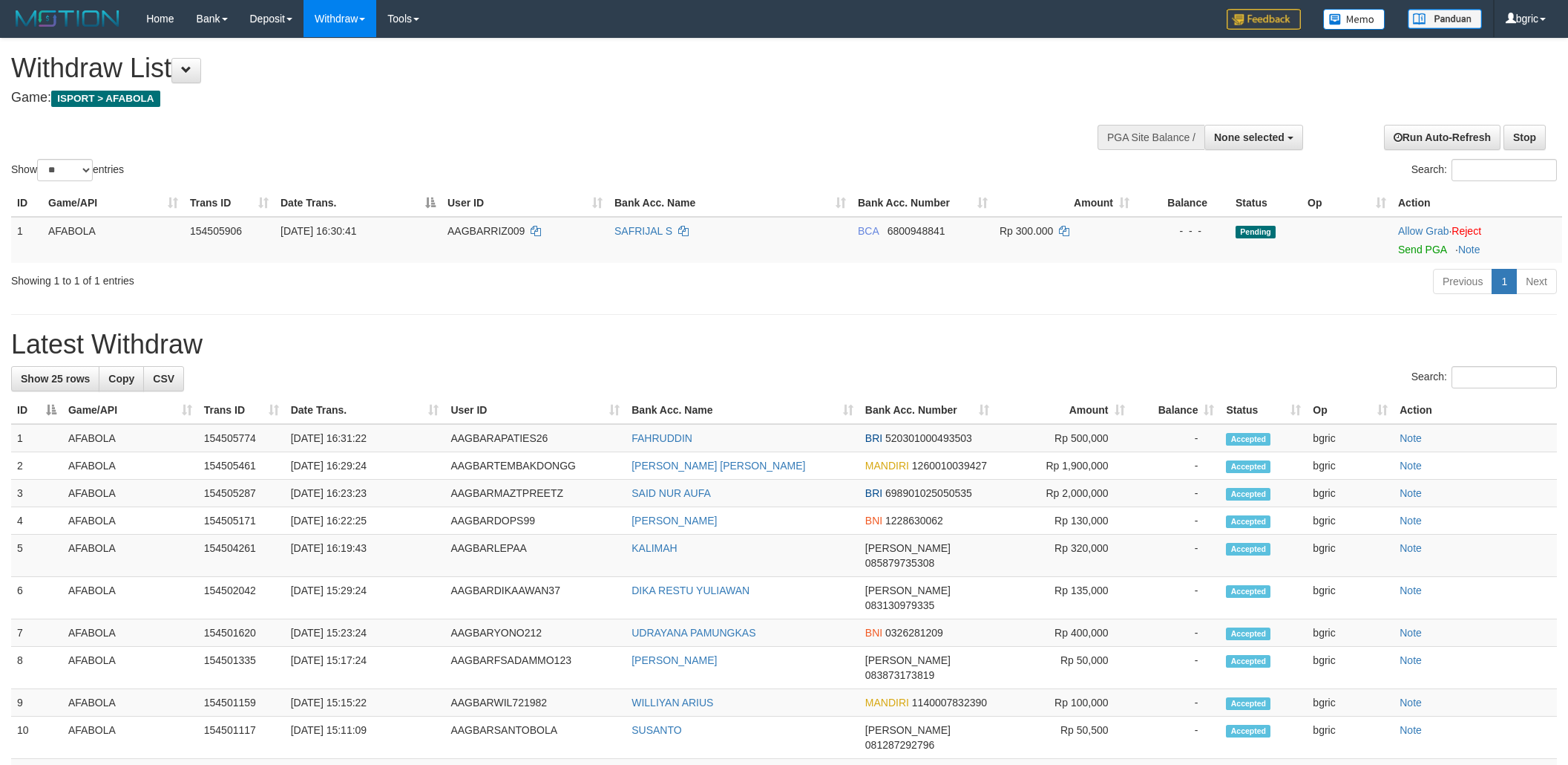
select select
select select "**"
click at [1406, 246] on link "Send PGA" at bounding box center [1422, 249] width 49 height 12
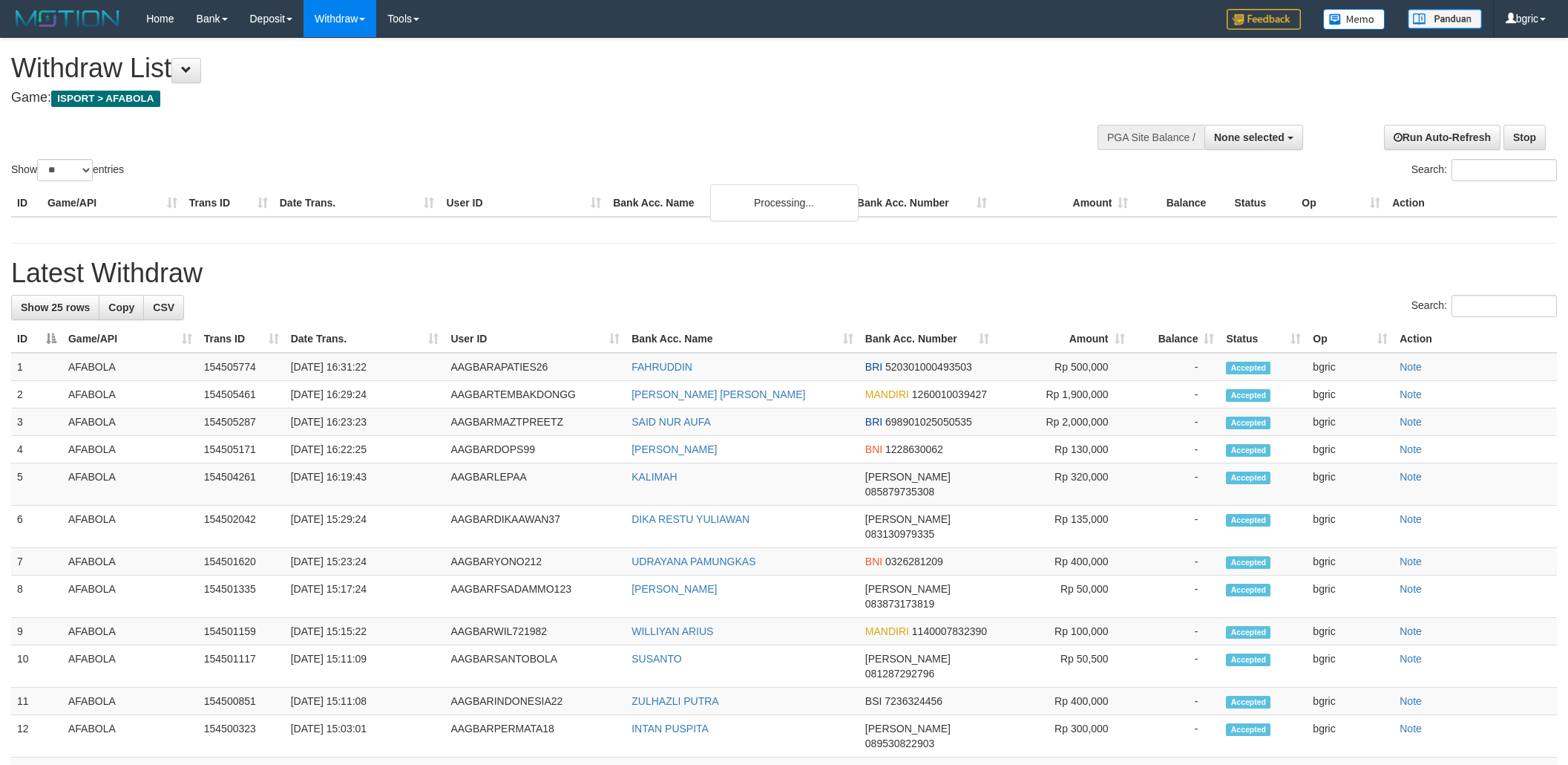
select select
select select "**"
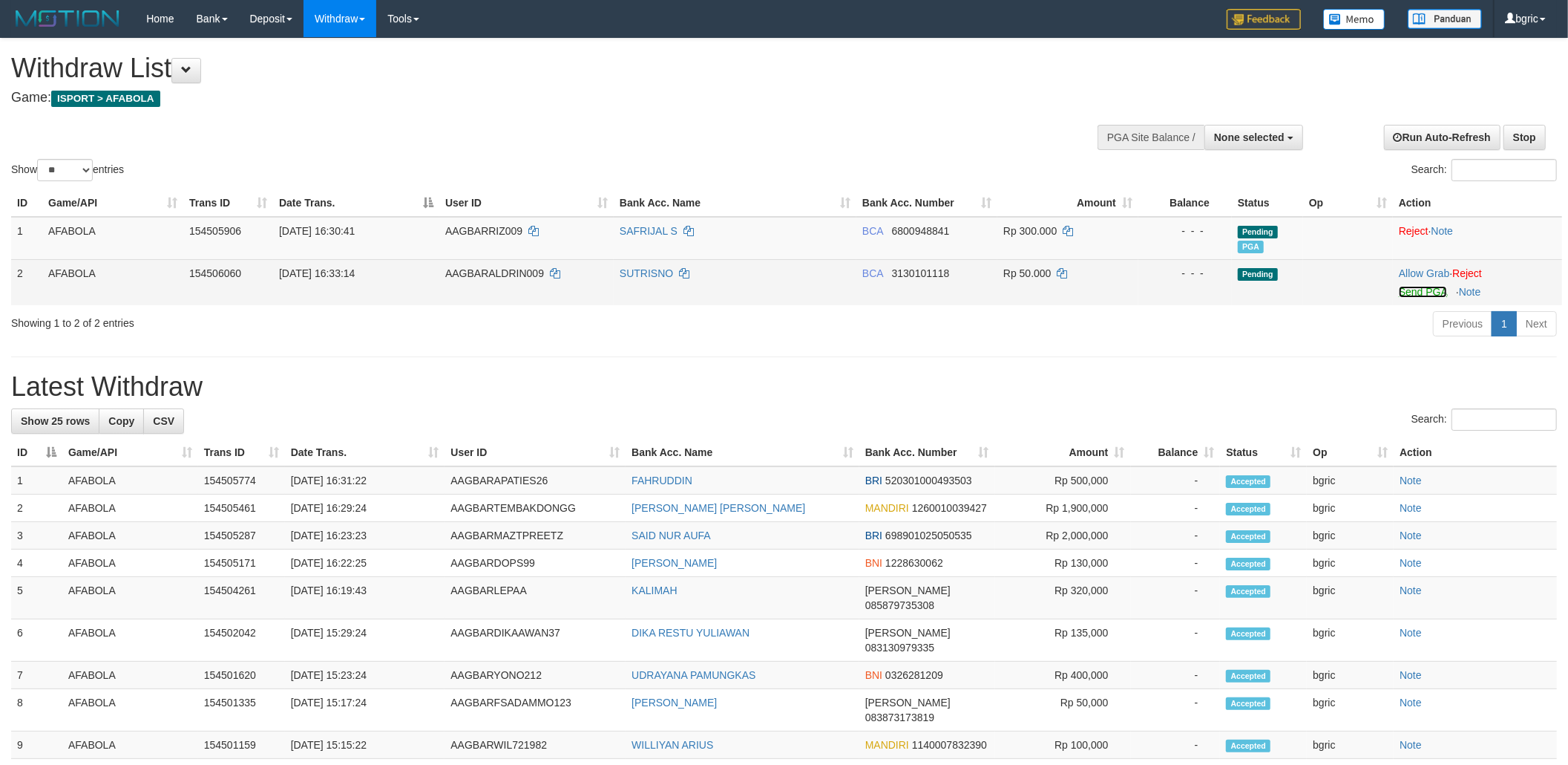
click at [1407, 286] on link "Send PGA" at bounding box center [1423, 292] width 49 height 12
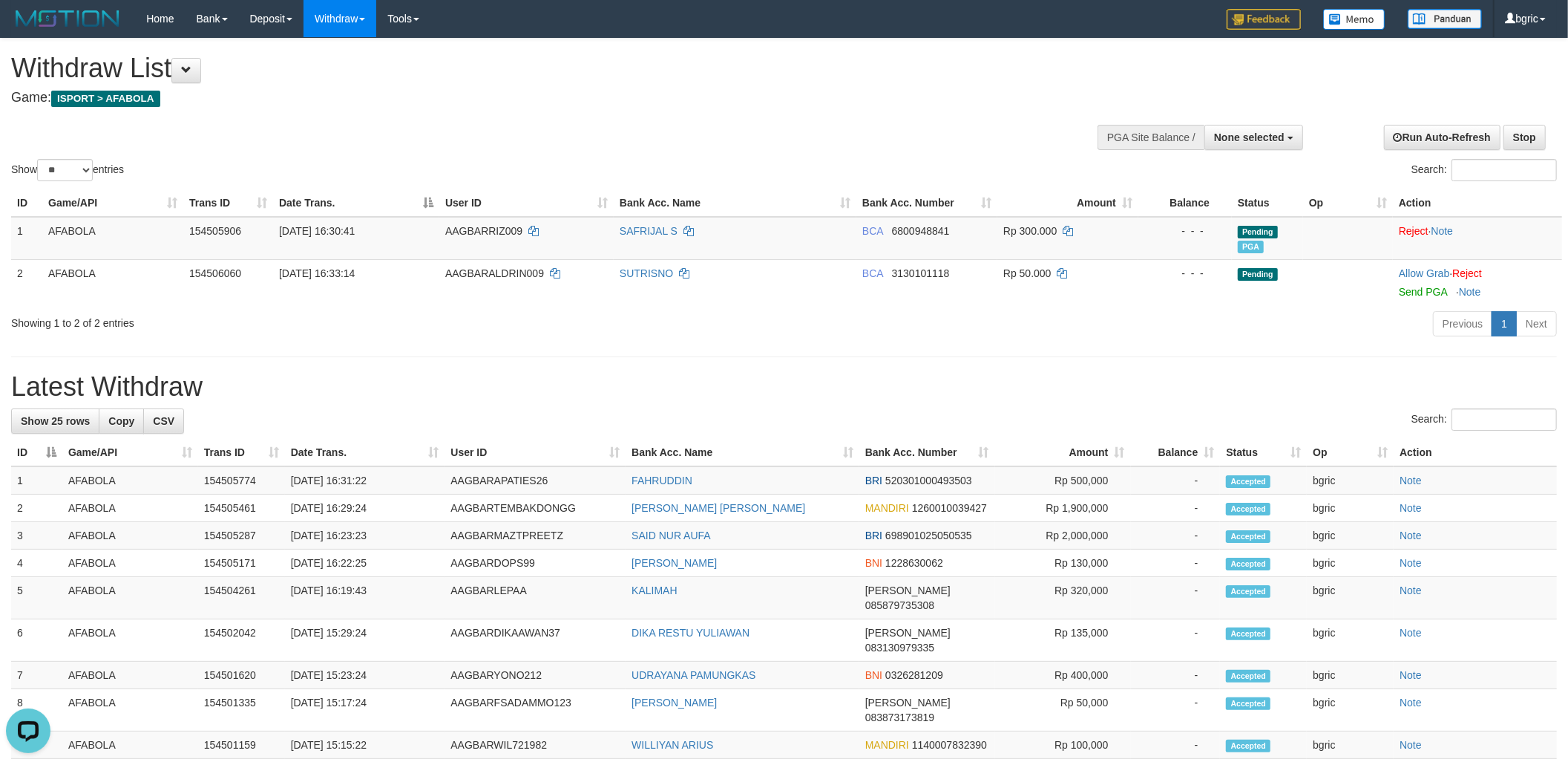
click at [745, 316] on div "Previous 1 Next" at bounding box center [1110, 326] width 893 height 32
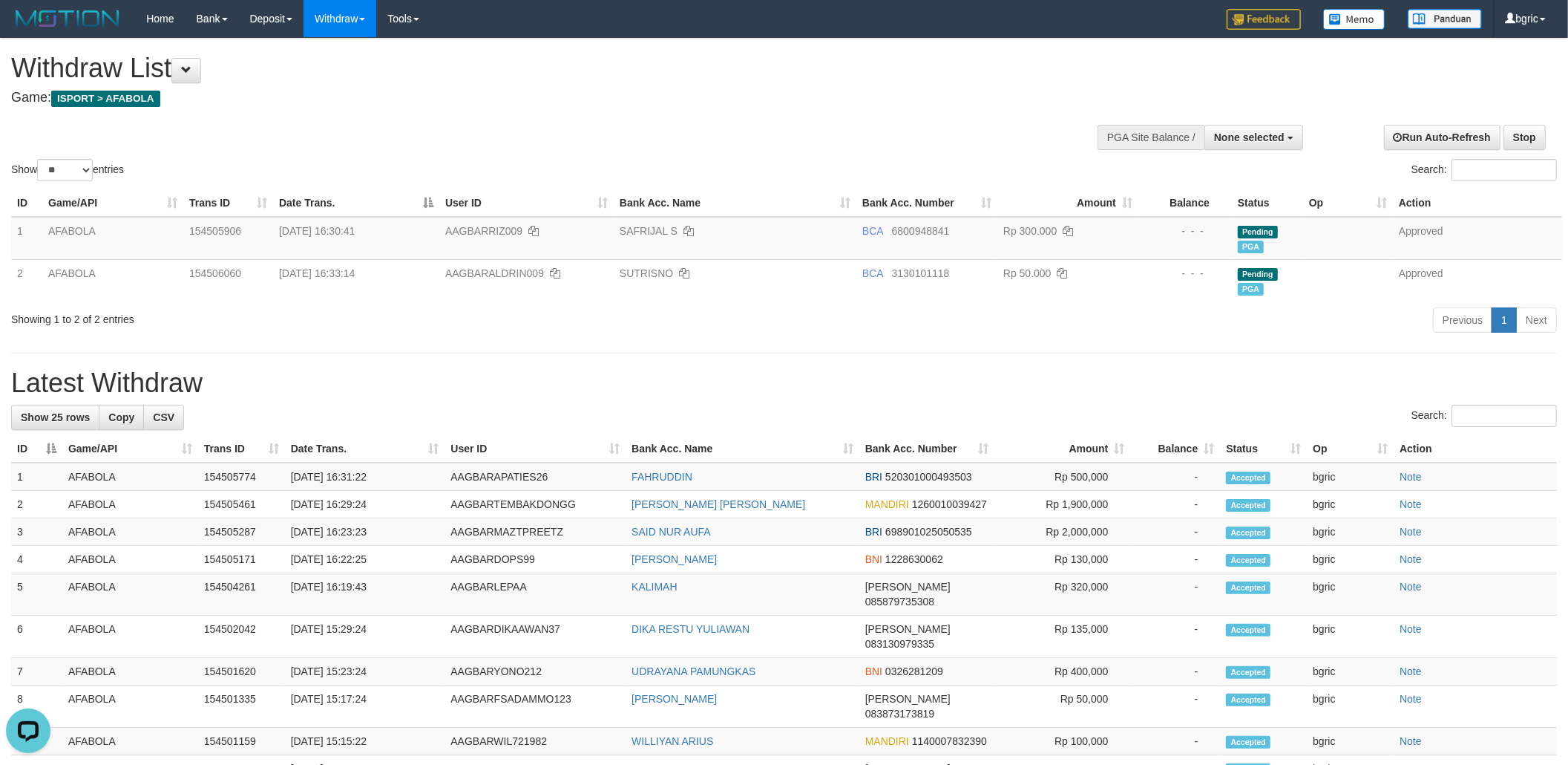
drag, startPoint x: 1195, startPoint y: 327, endPoint x: 1177, endPoint y: 322, distance: 18.7
click at [1195, 327] on div "Previous 1 Next" at bounding box center [1110, 322] width 893 height 32
drag, startPoint x: 1215, startPoint y: 328, endPoint x: 927, endPoint y: 339, distance: 288.2
click at [1198, 334] on div "Previous 1 Next" at bounding box center [1110, 322] width 893 height 32
click at [1131, 349] on div "**********" at bounding box center [784, 695] width 1568 height 1314
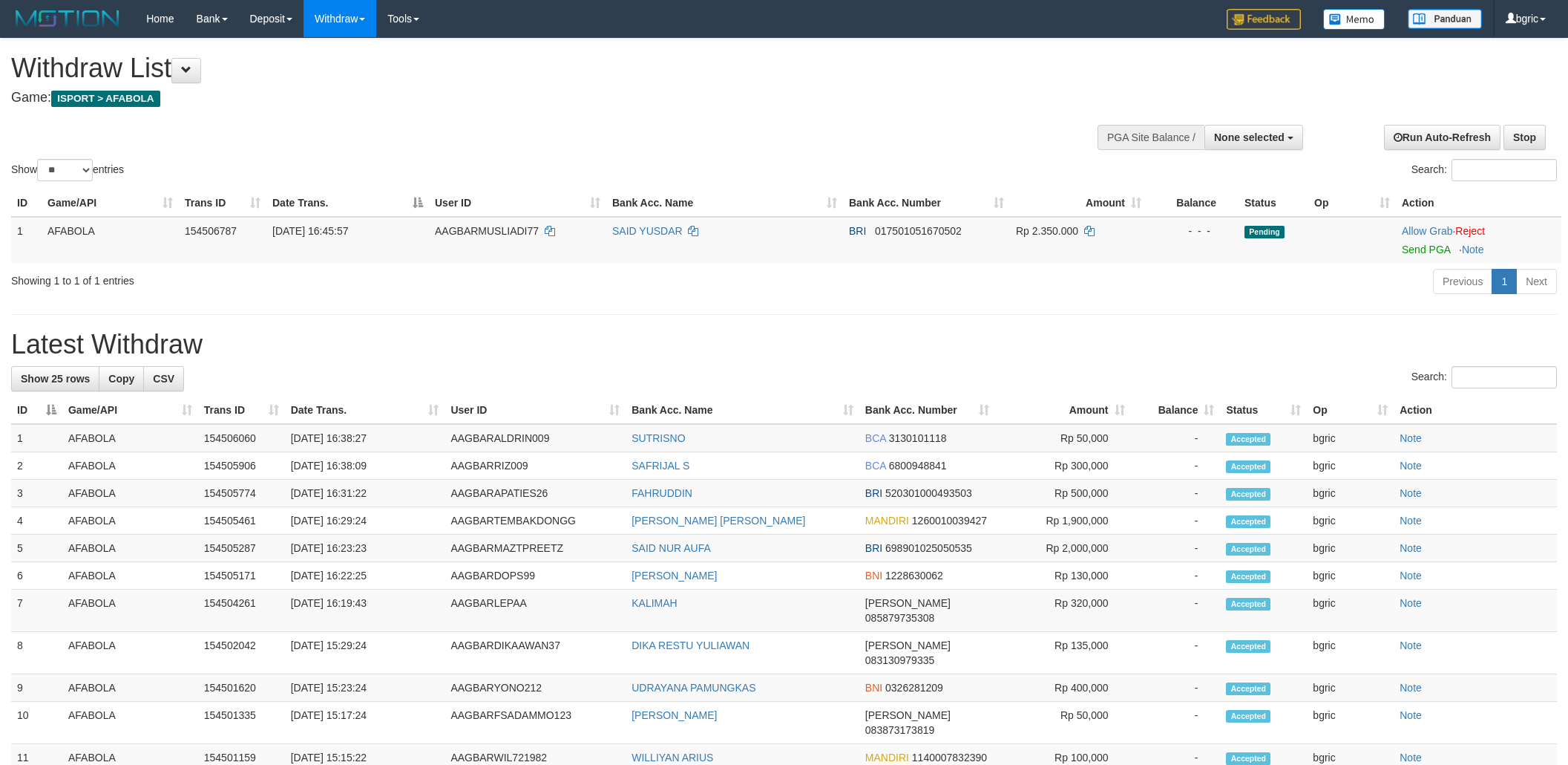
select select
select select "**"
click at [1412, 243] on link "Send PGA" at bounding box center [1426, 249] width 49 height 12
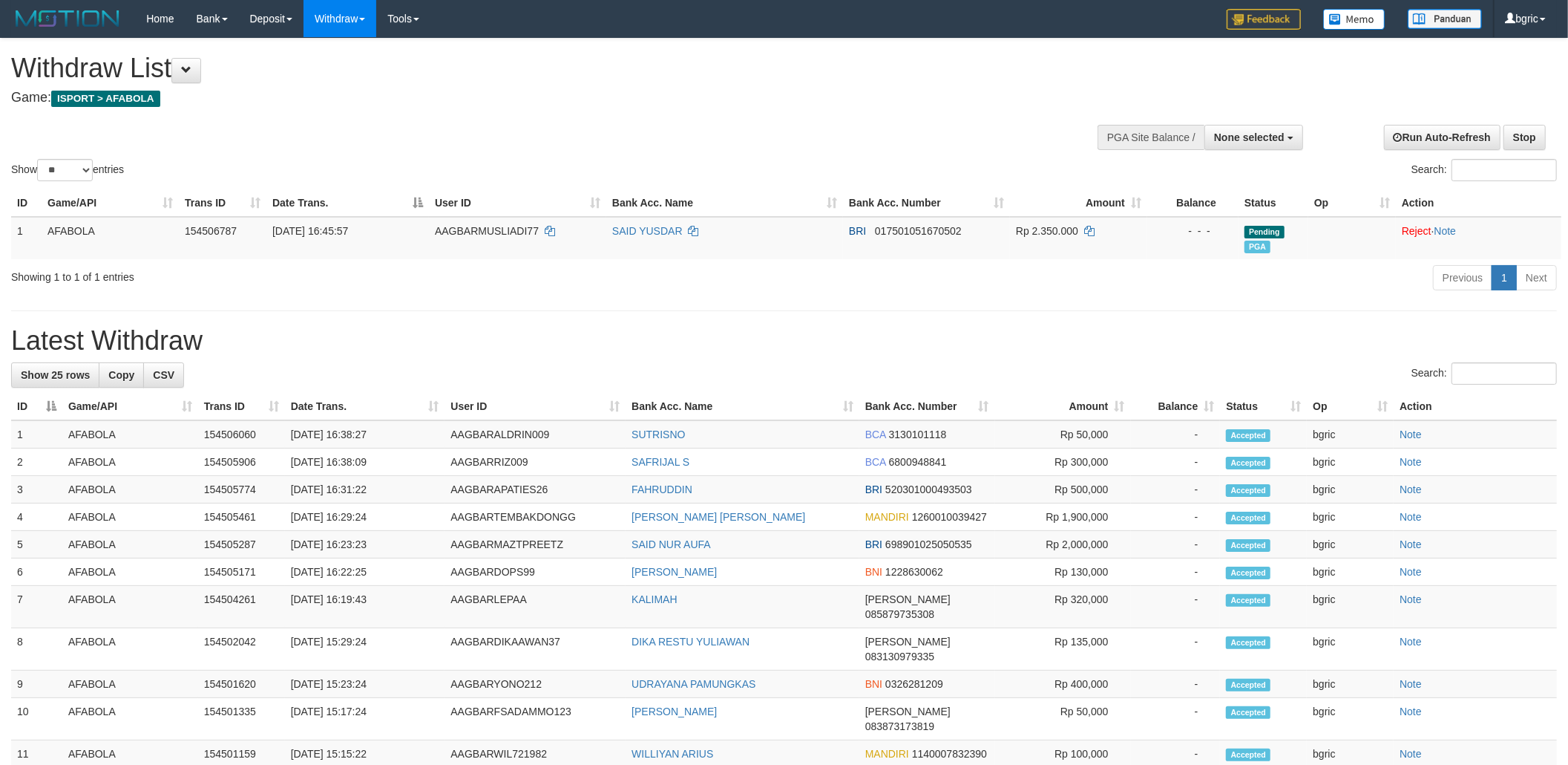
drag, startPoint x: 888, startPoint y: 307, endPoint x: 879, endPoint y: 273, distance: 35.2
click at [889, 306] on div "**********" at bounding box center [784, 675] width 1568 height 1272
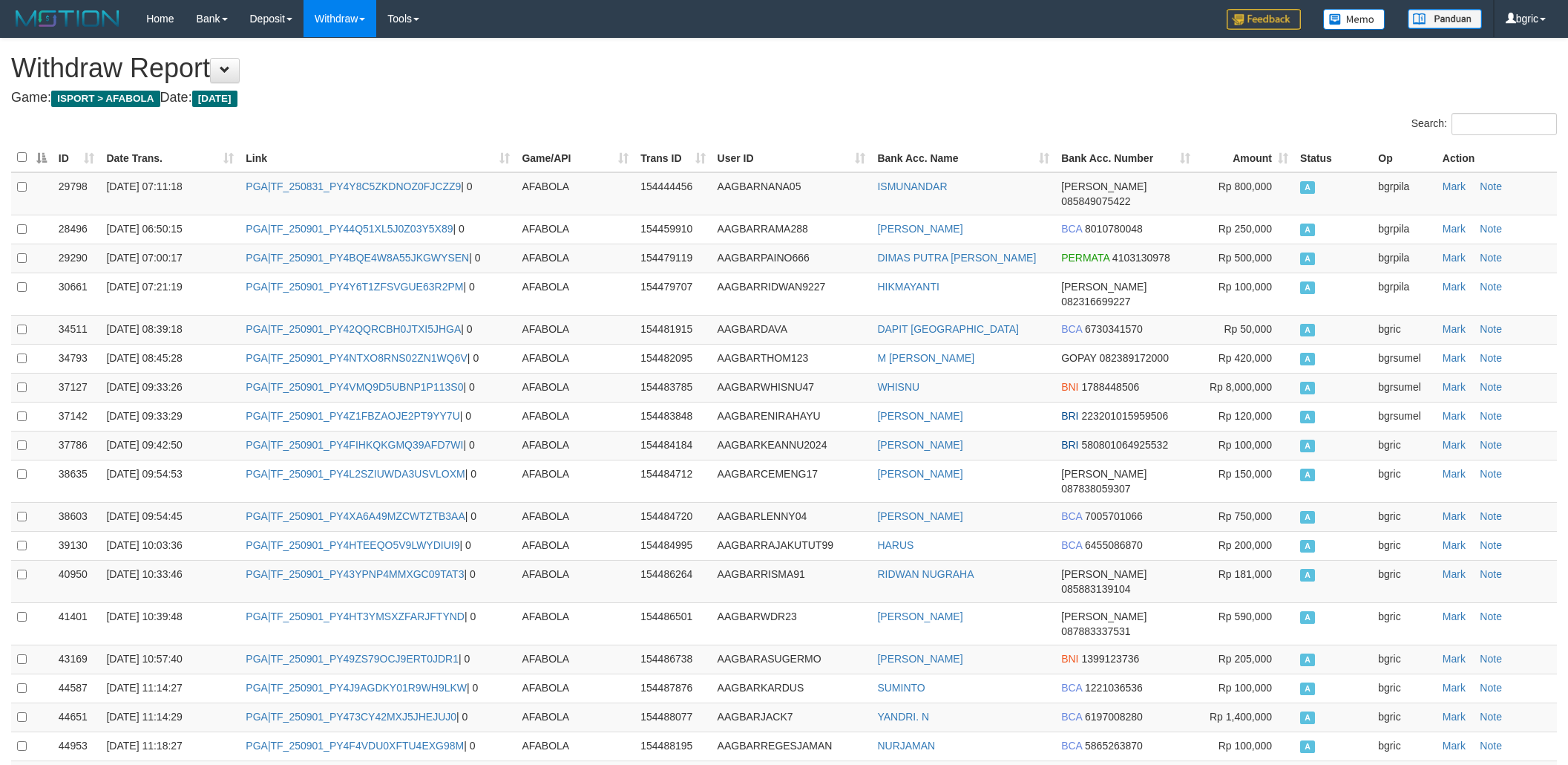
scroll to position [704, 0]
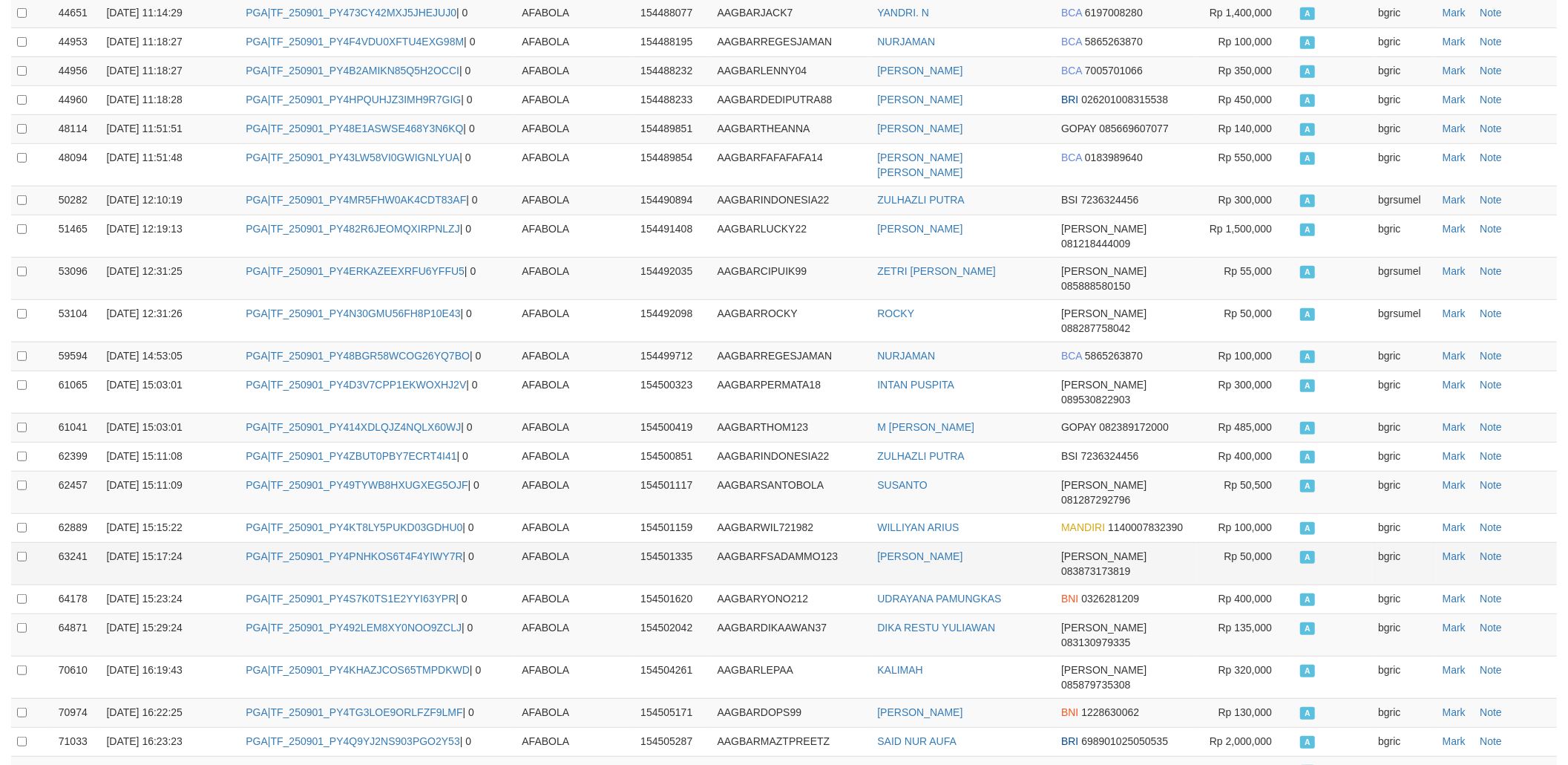
click at [843, 542] on td "AAGBARFSADAMMO123" at bounding box center [791, 563] width 160 height 43
copy td "TF_250901_PY4JBNPKFHNQYWPC2ZHF"
click at [1167, 756] on tr "71852 01/09/2025 16:29:24 PGA|TF_250901_PY48D96U5U1R1854EZH3 | 0 AFABOLA 154505…" at bounding box center [784, 777] width 1546 height 43
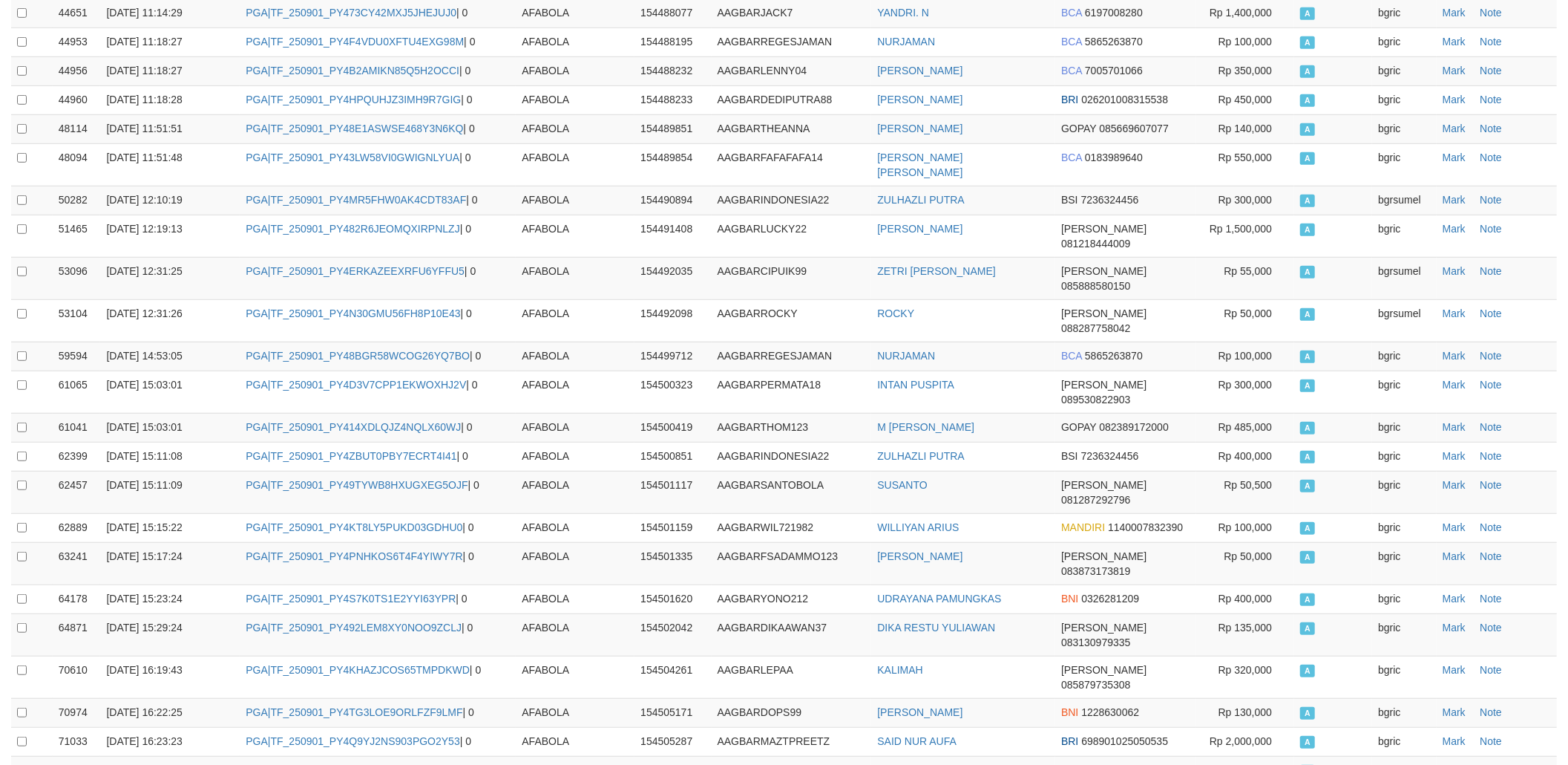
copy td "TF_250901_PY4AE7RS3W0K8PWVJTKB"
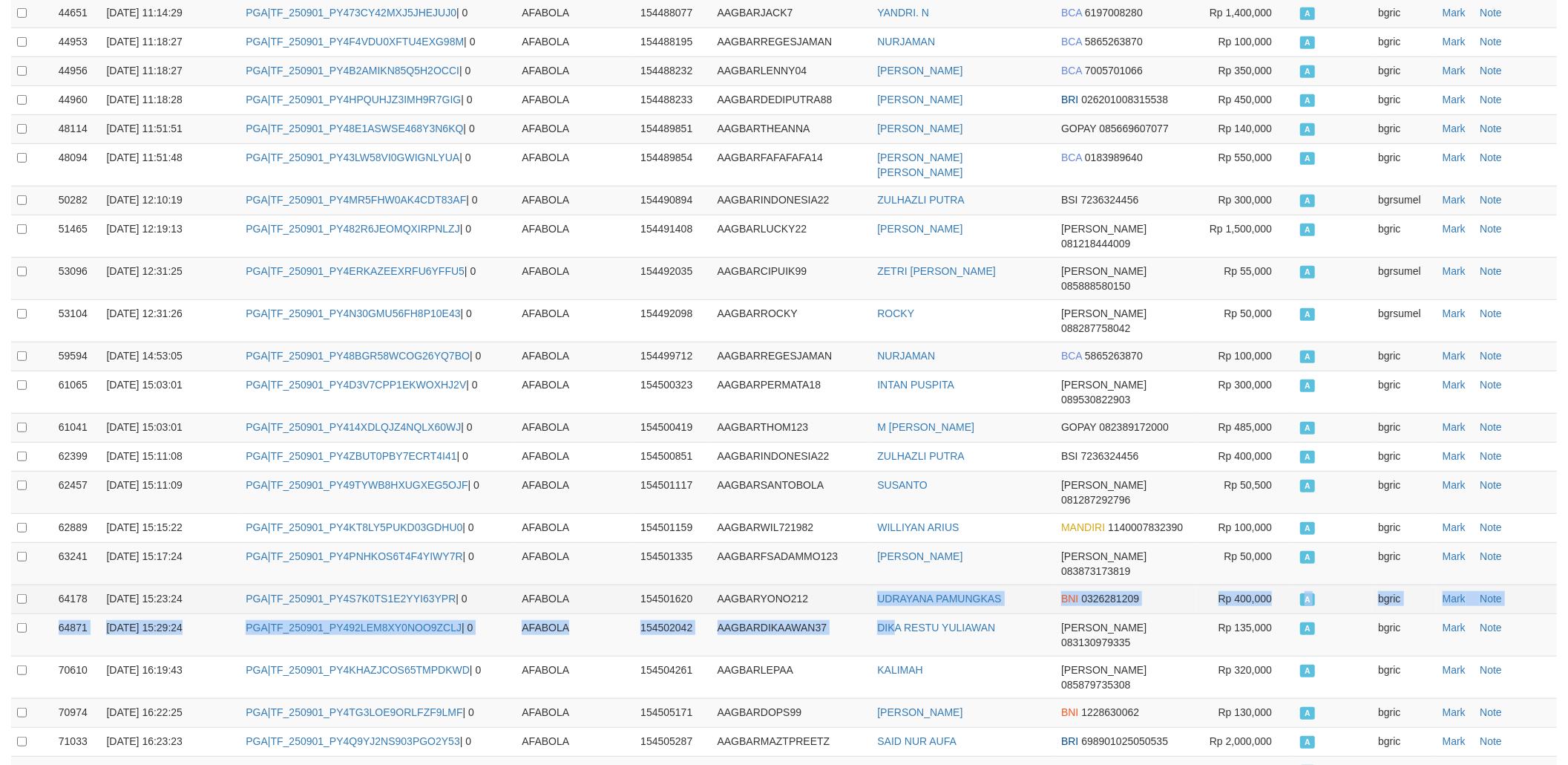
click at [822, 465] on tbody "29798 01/09/2025 07:11:18 PGA|TF_250831_PY4Y8C5ZKDNOZ0FJCZZ9 | 0 AFABOLA 154444…" at bounding box center [784, 192] width 1546 height 1447
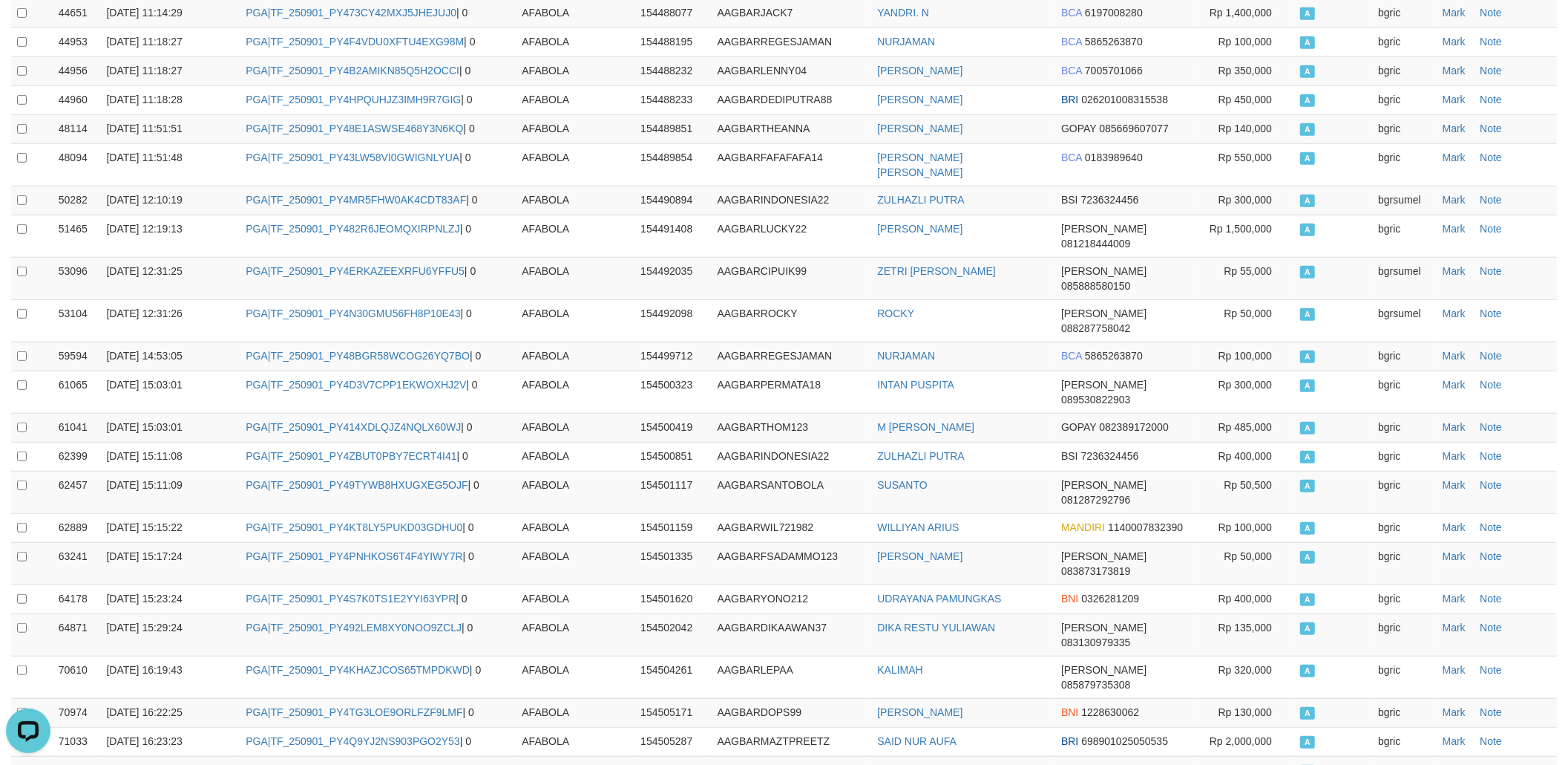
copy td "TF_250901_PY4OT5PRJZXV12P8O3M5"
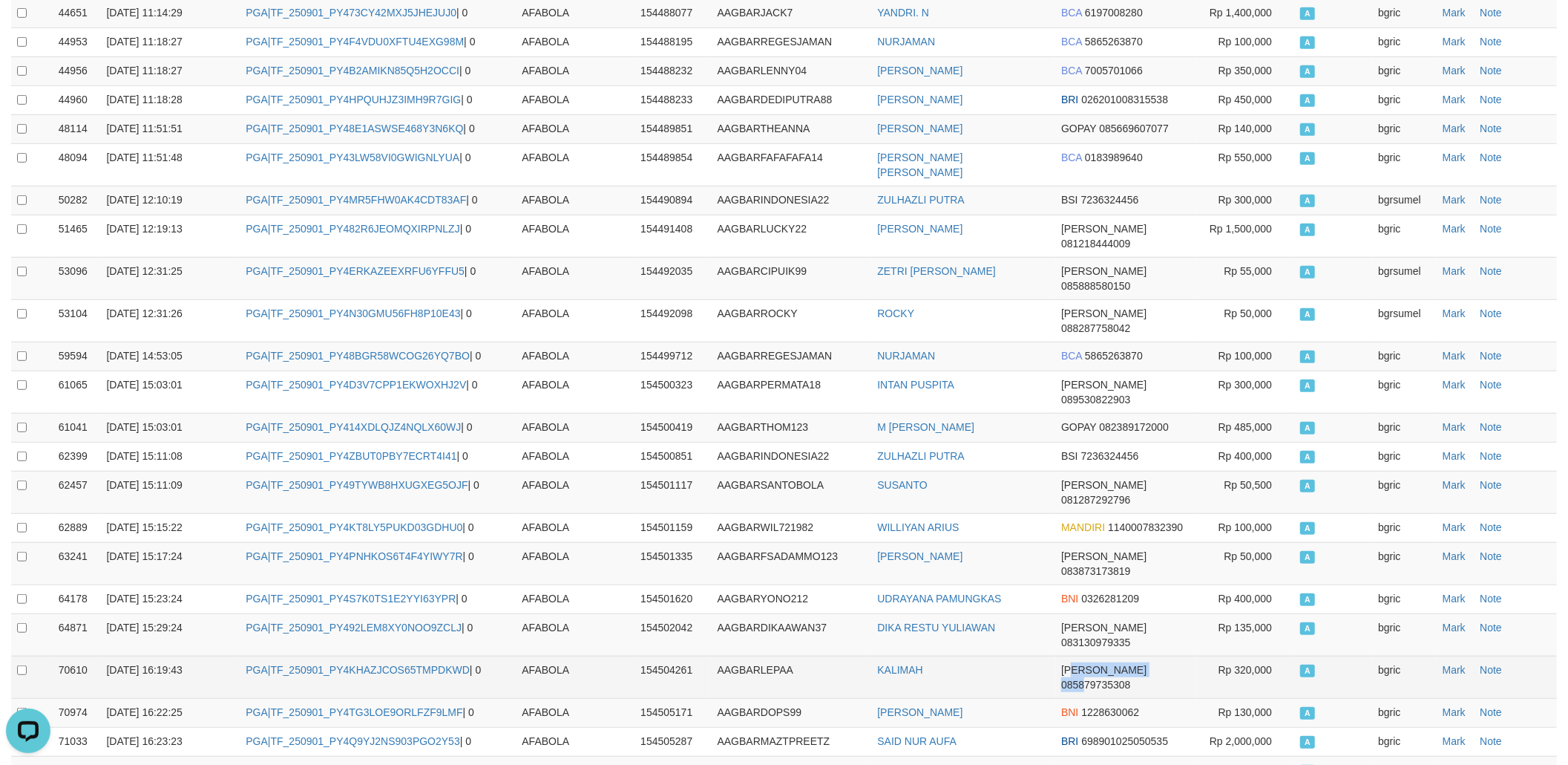
click at [1068, 656] on td "DANA 085879735308" at bounding box center [1126, 677] width 141 height 43
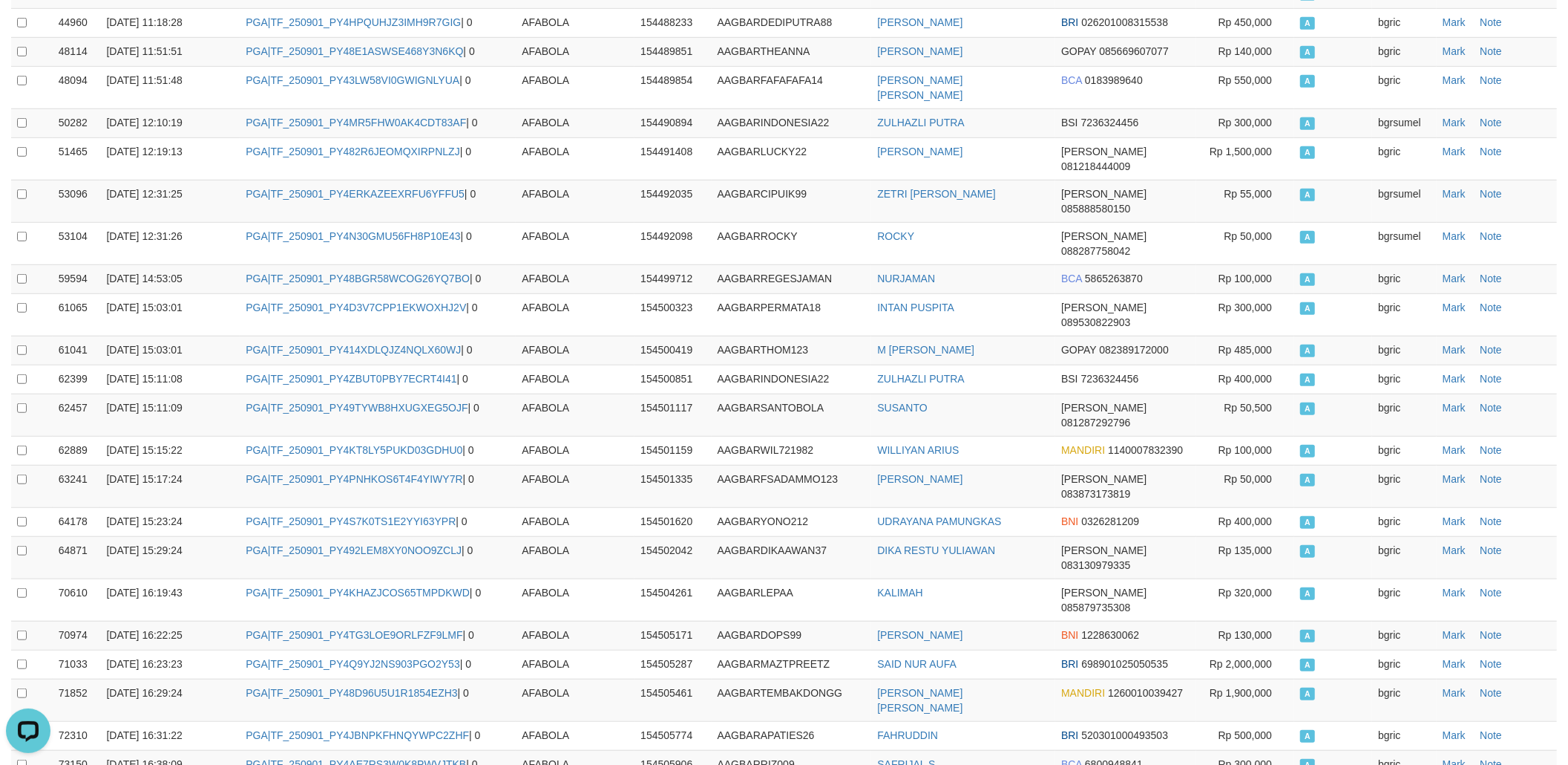
scroll to position [851, 0]
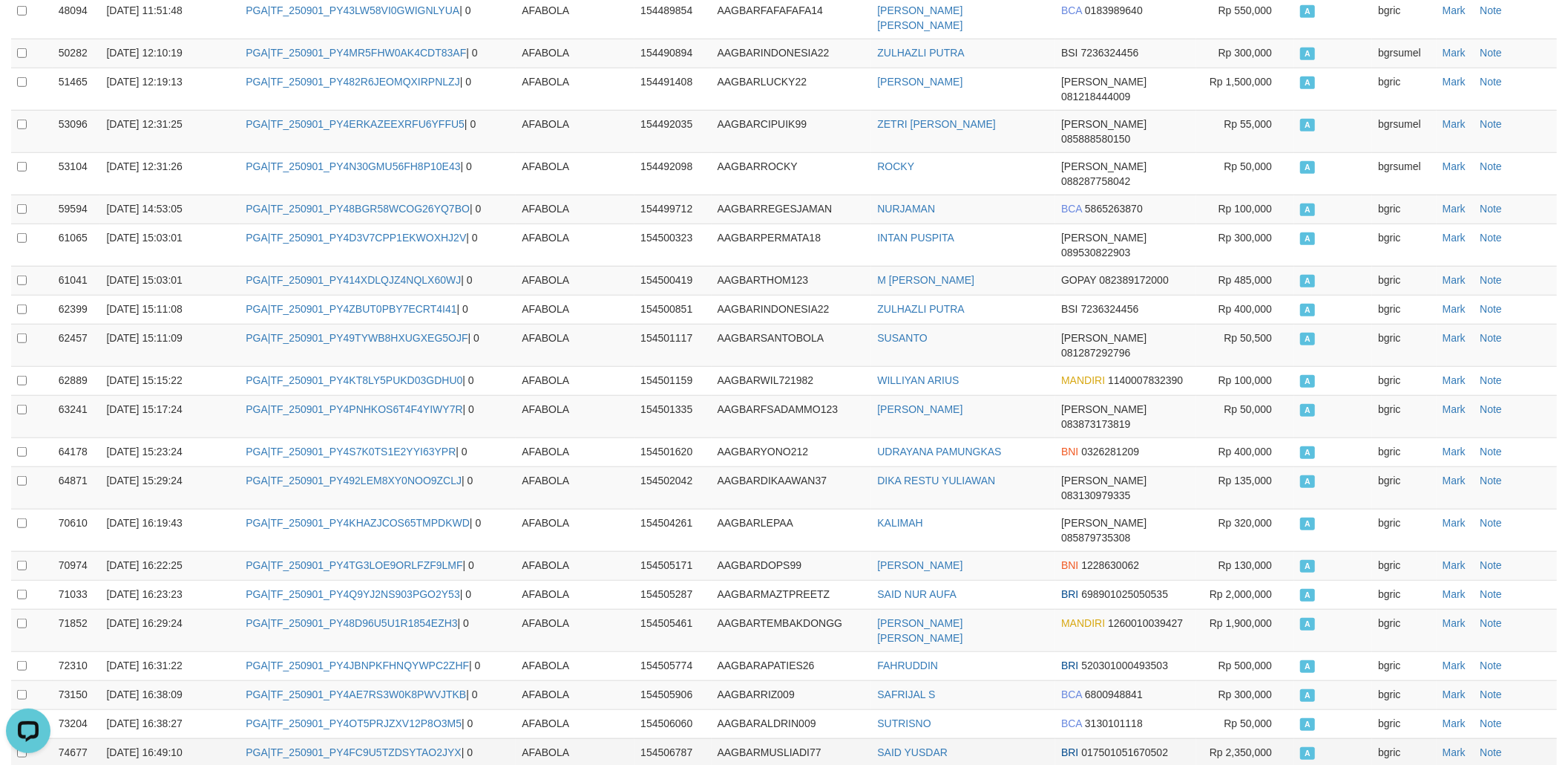
click at [423, 738] on td "PGA|TF_250901_PY4FC9U5TZDSYTAO2JYX | 0" at bounding box center [377, 752] width 276 height 29
copy td "TF_250901_PY4FC9U5TZDSYTAO2JYX"
click at [423, 738] on td "PGA|TF_250901_PY4FC9U5TZDSYTAO2JYX | 0" at bounding box center [377, 752] width 276 height 29
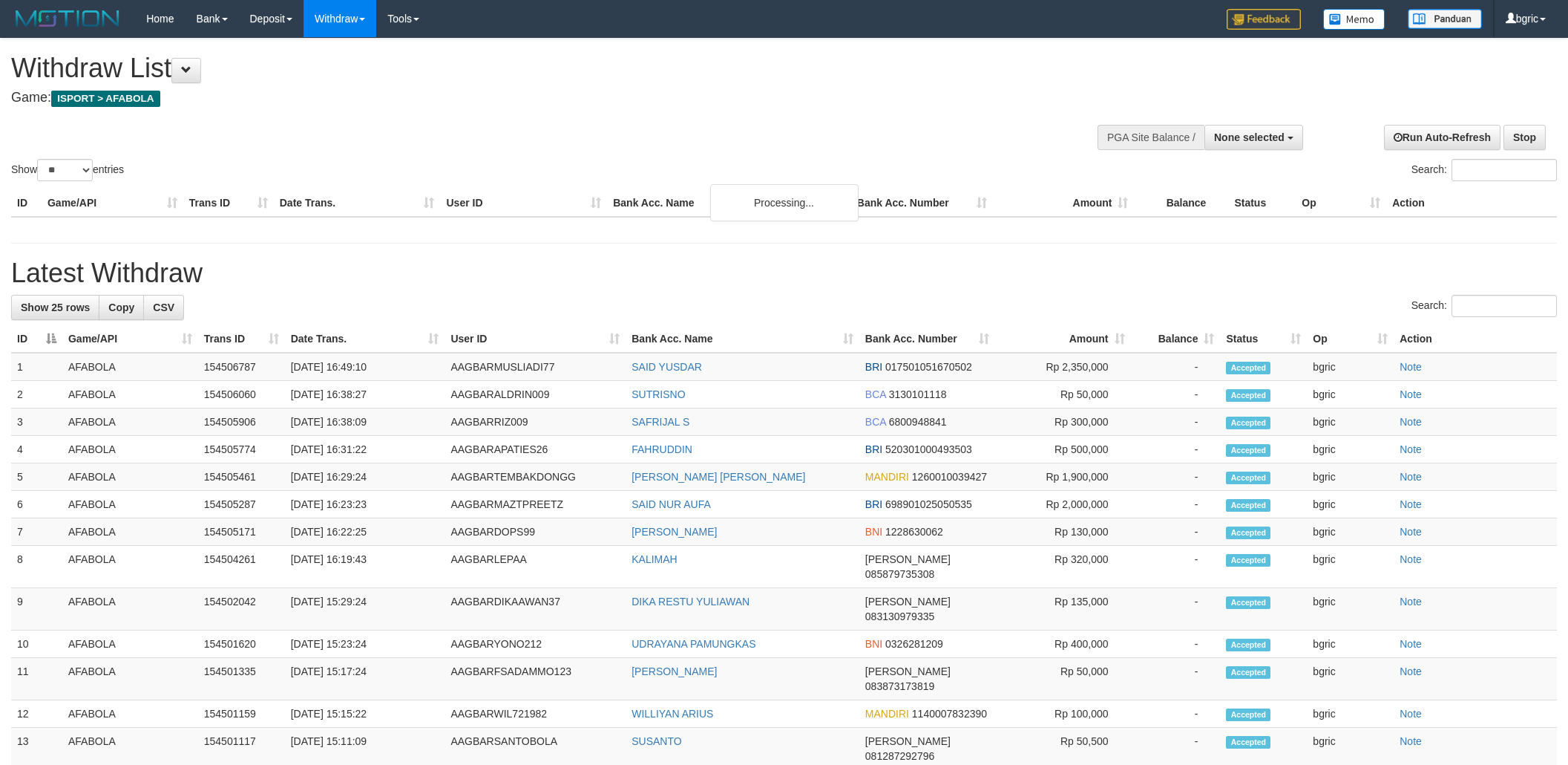
select select
select select "**"
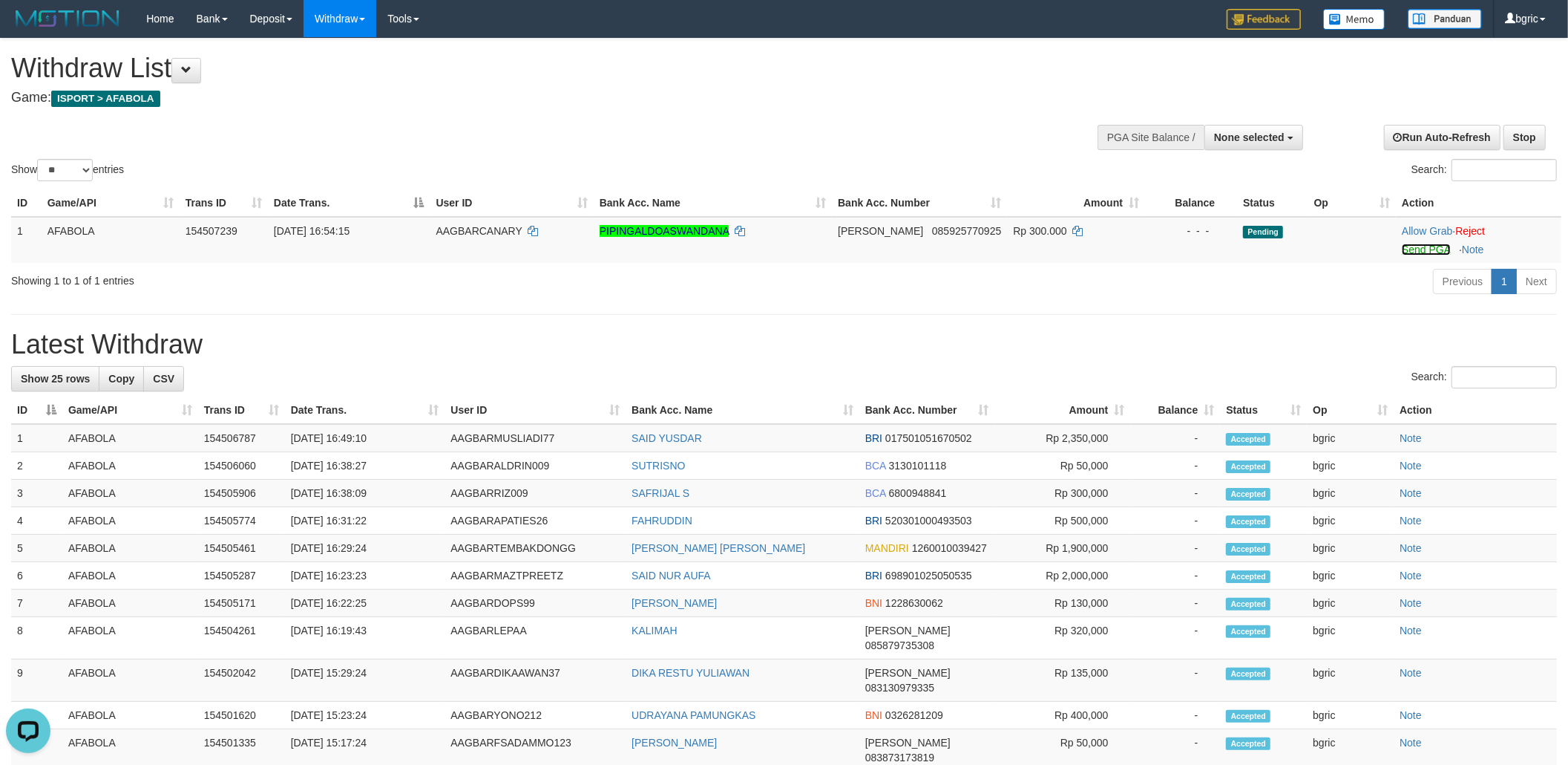
drag, startPoint x: 1423, startPoint y: 253, endPoint x: 927, endPoint y: 375, distance: 510.8
click at [1422, 253] on link "Send PGA" at bounding box center [1426, 249] width 49 height 12
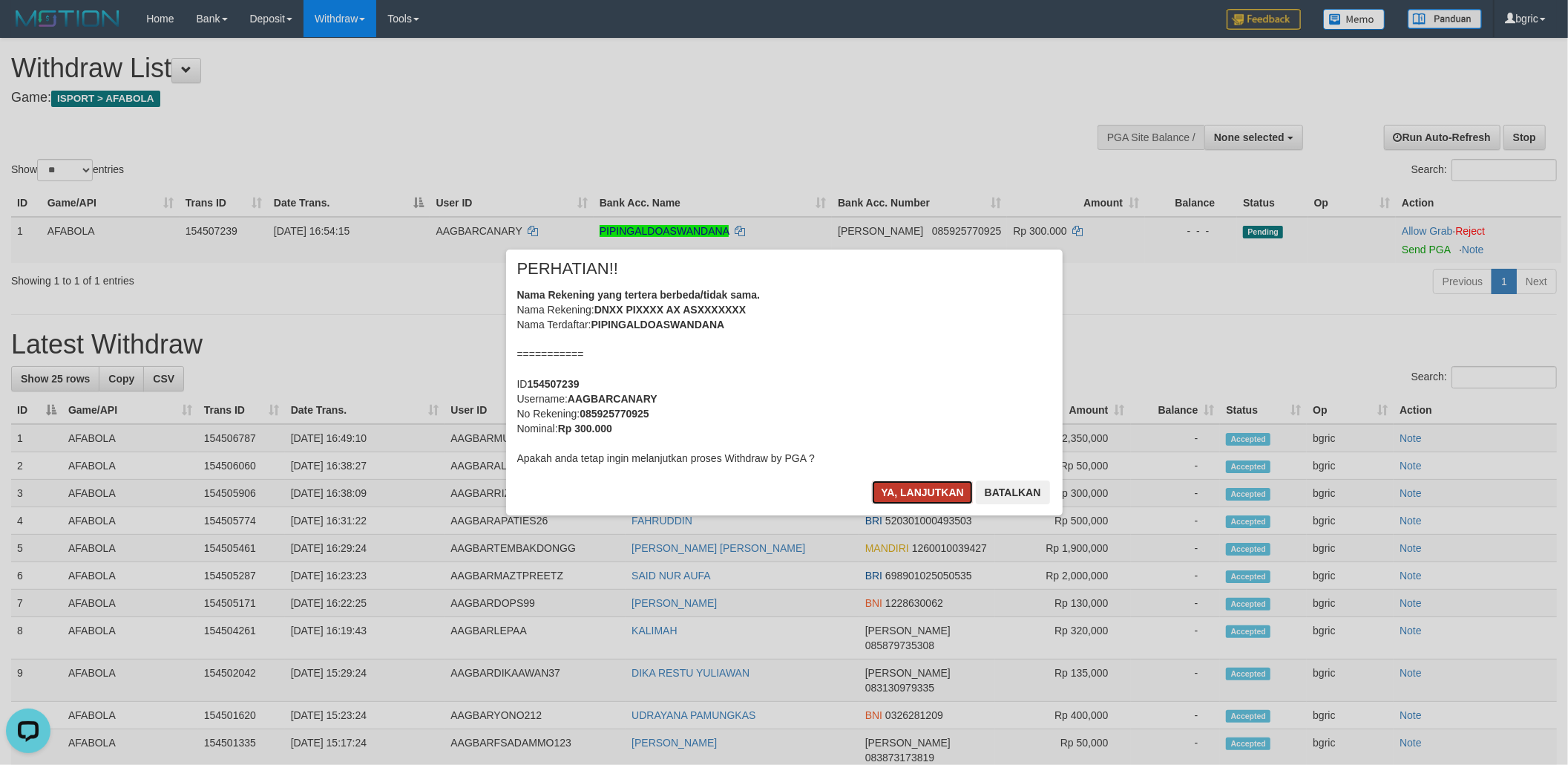
click at [901, 485] on button "Ya, lanjutkan" at bounding box center [923, 493] width 101 height 24
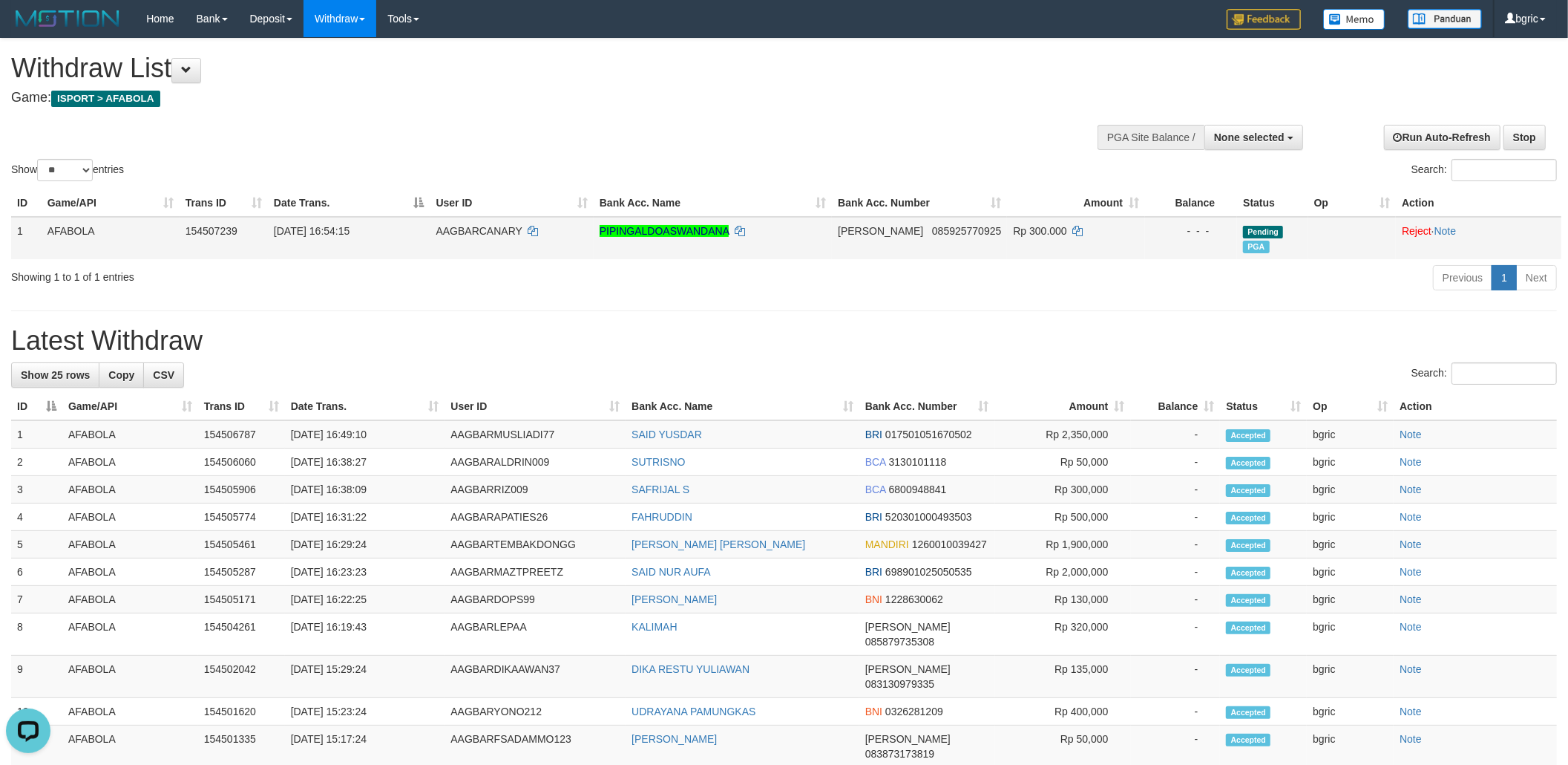
click at [1197, 260] on div "ID Game/API Trans ID Date Trans. User ID Bank Acc. Name Bank Acc. Number Amount…" at bounding box center [784, 224] width 1568 height 78
select select
select select "**"
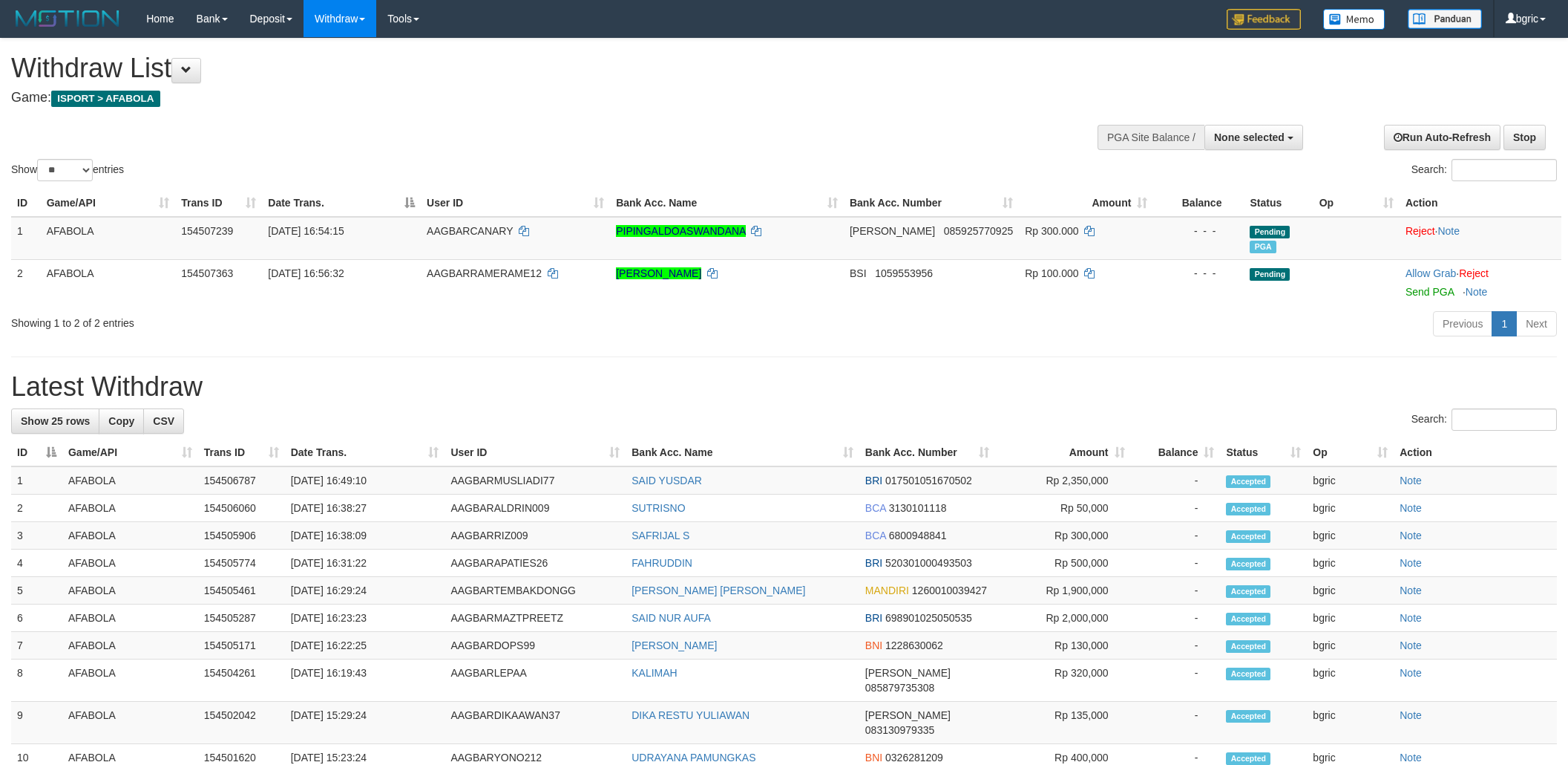
select select
select select "**"
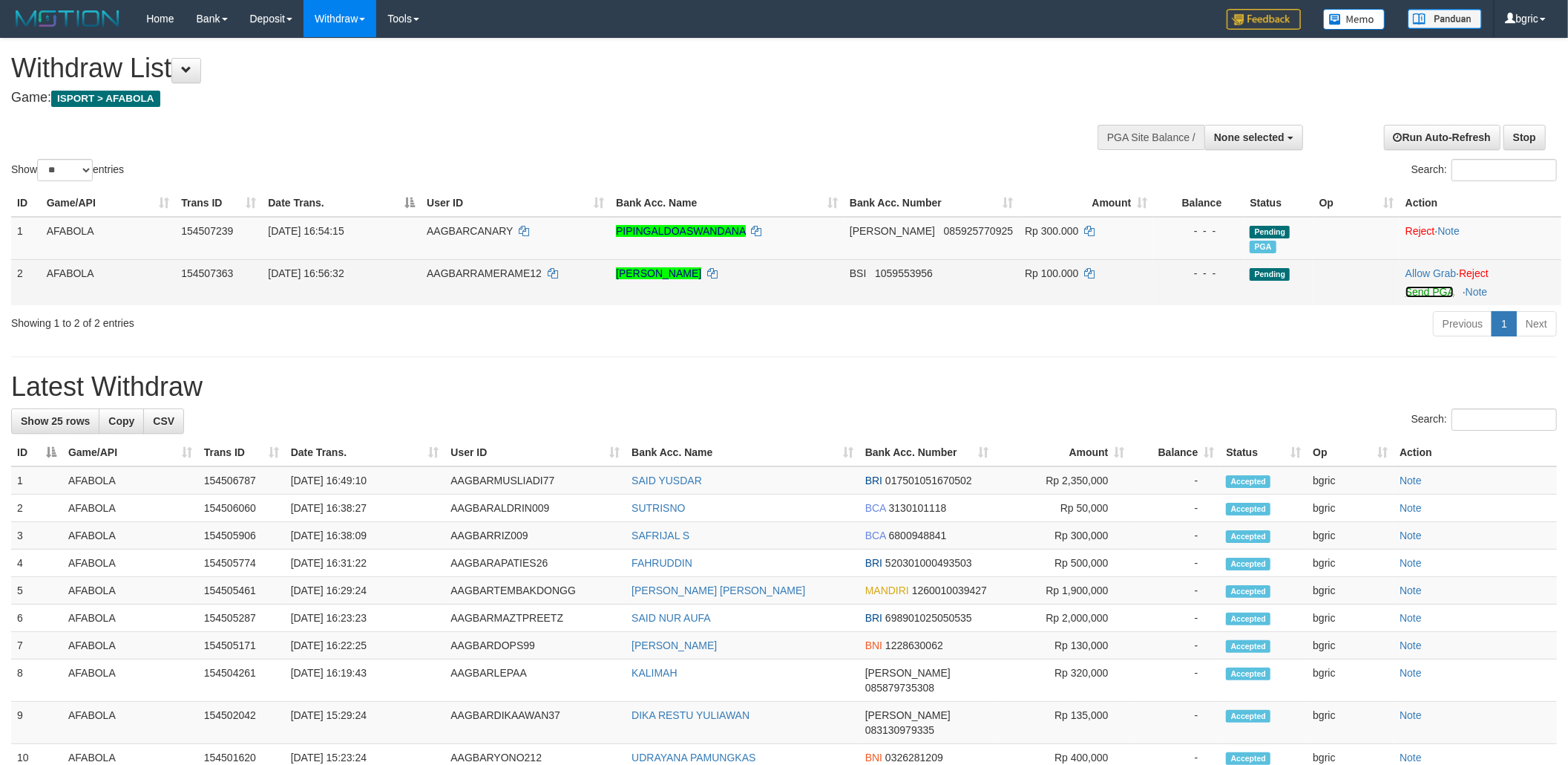
click at [1439, 295] on link "Send PGA" at bounding box center [1430, 292] width 49 height 12
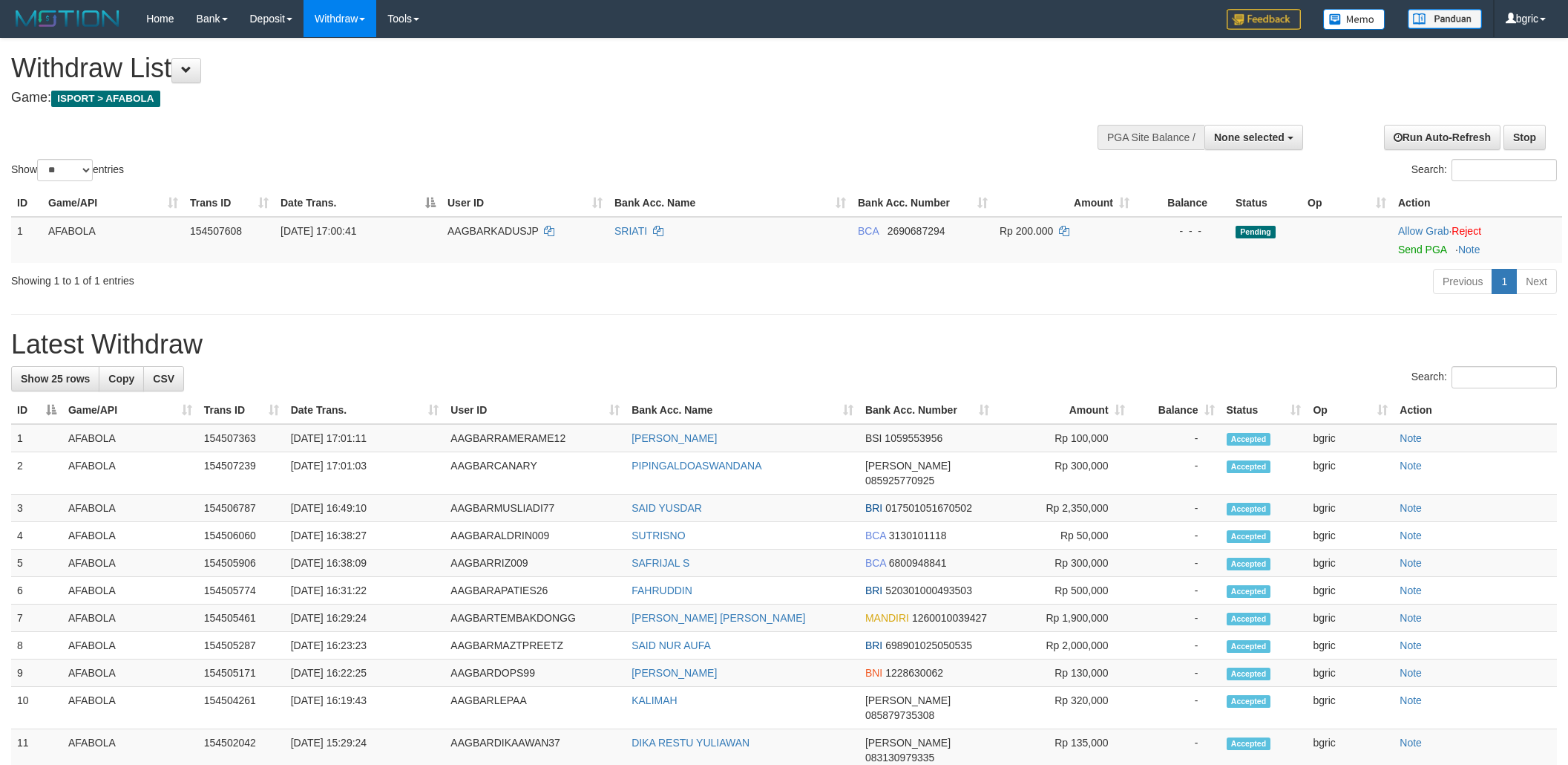
select select
select select "**"
click at [1436, 253] on link "Send PGA" at bounding box center [1422, 249] width 49 height 12
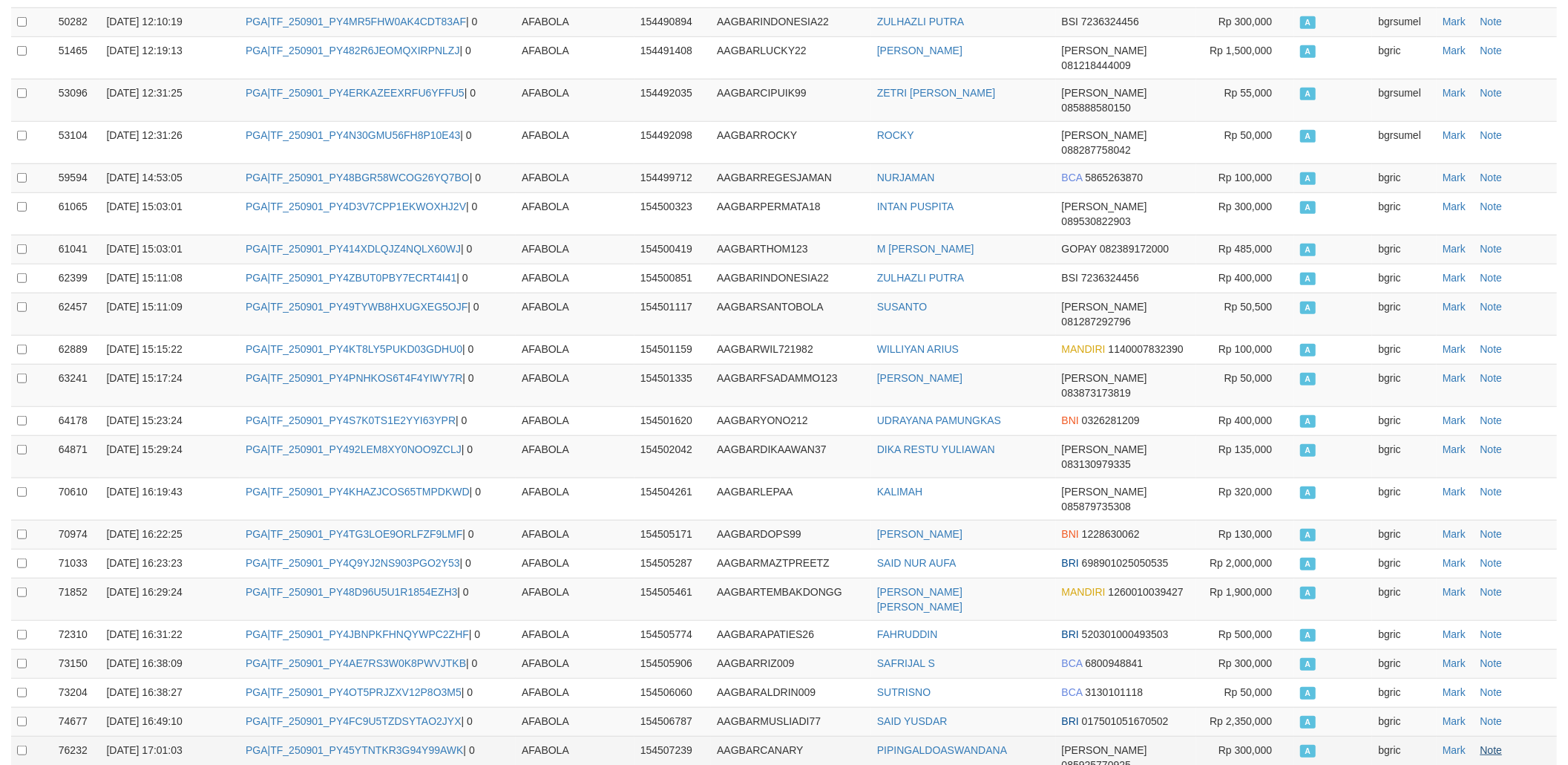
scroll to position [910, 0]
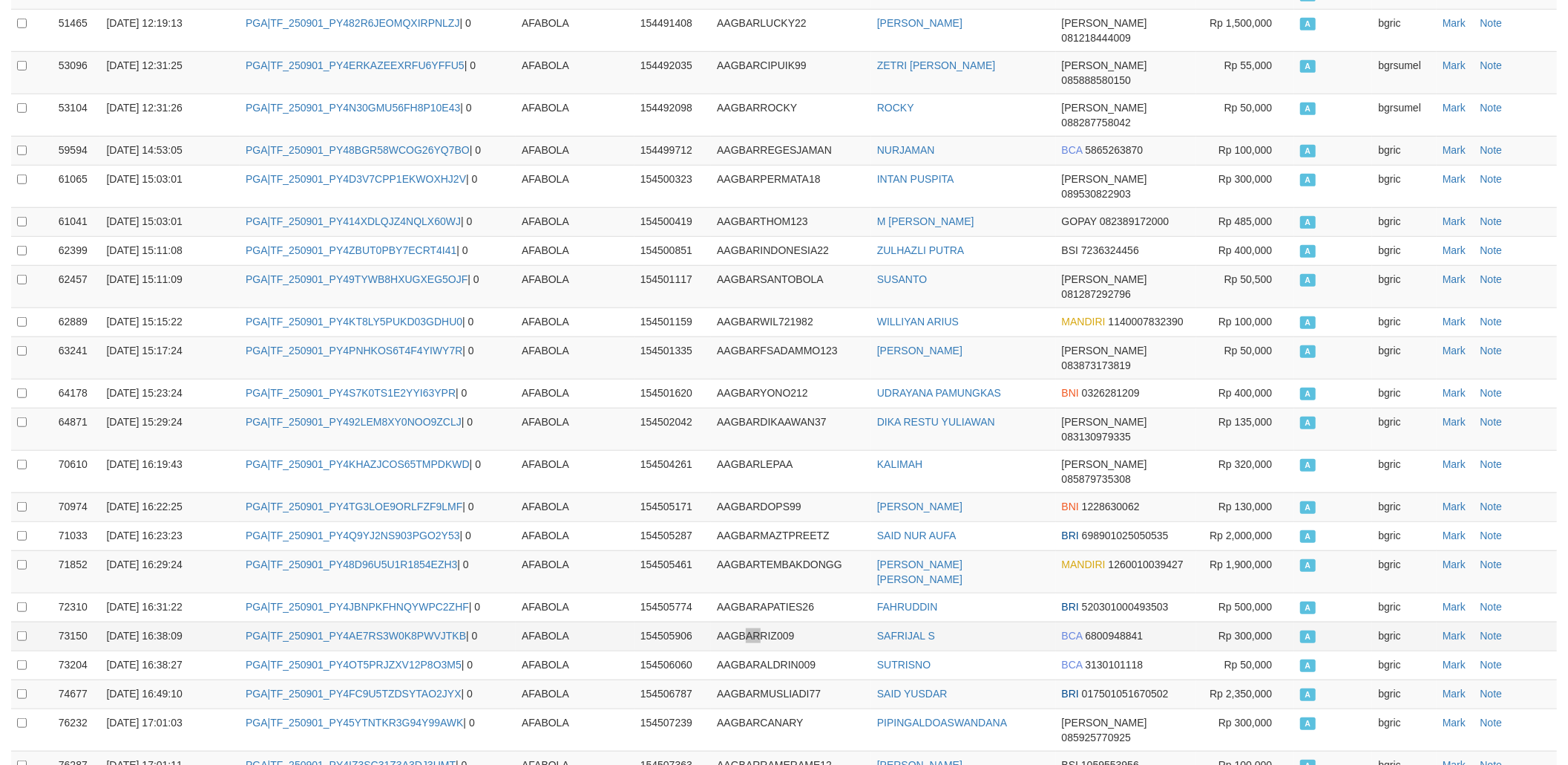
click at [745, 630] on span "AAGBARRIZ009" at bounding box center [756, 636] width 77 height 12
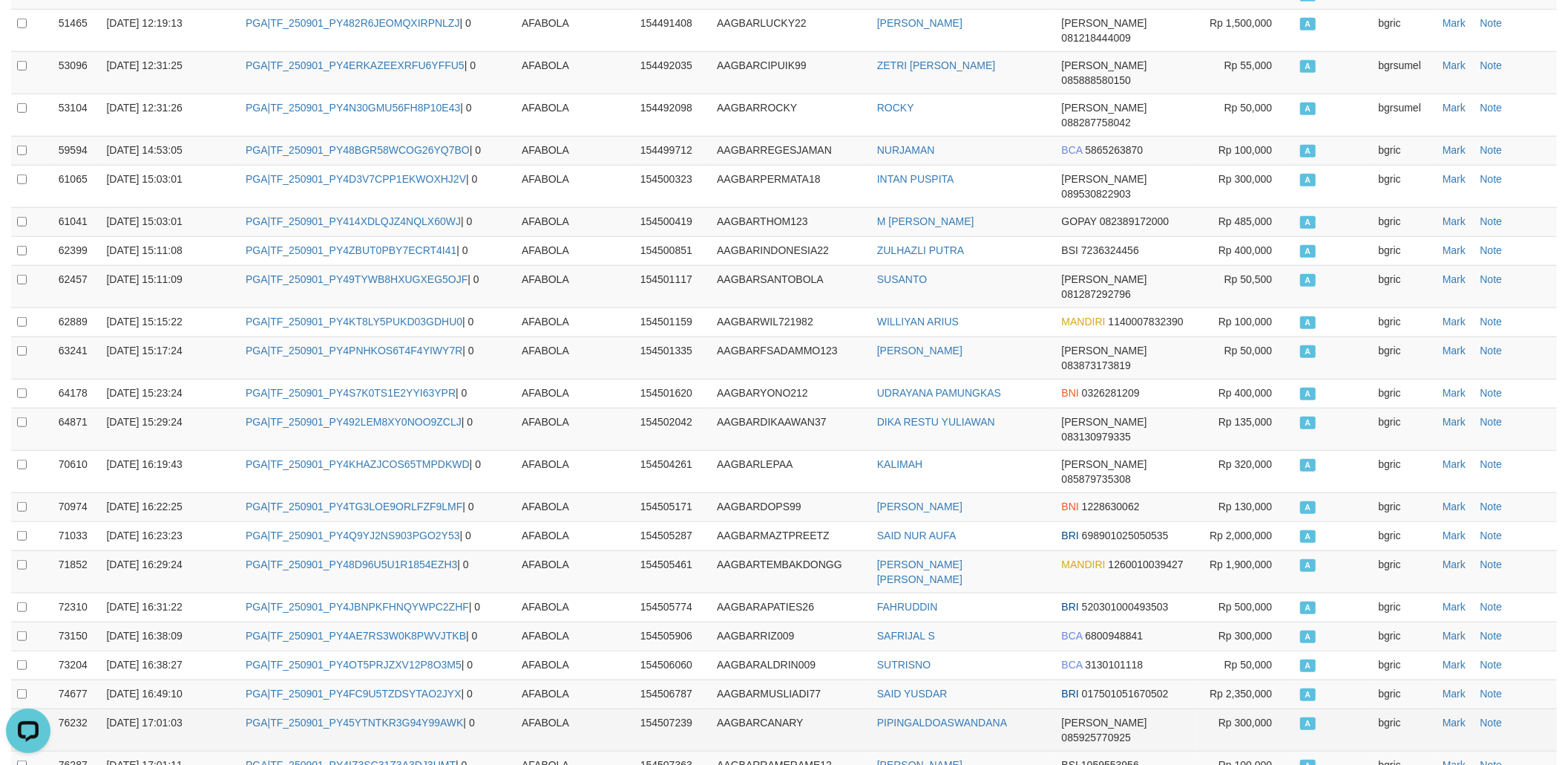
scroll to position [0, 0]
click at [313, 708] on td "PGA|TF_250901_PY45YTNTKR3G94Y99AWK | 0" at bounding box center [377, 729] width 276 height 43
copy td "TF_250901_PY45YTNTKR3G94Y99AWK"
click at [975, 552] on tbody "29798 [DATE] 07:11:18 PGA|TF_250831_PY4Y8C5ZKDNOZ0FJCZZ9 | 0 AFABOLA 154444456 …" at bounding box center [784, 22] width 1546 height 1518
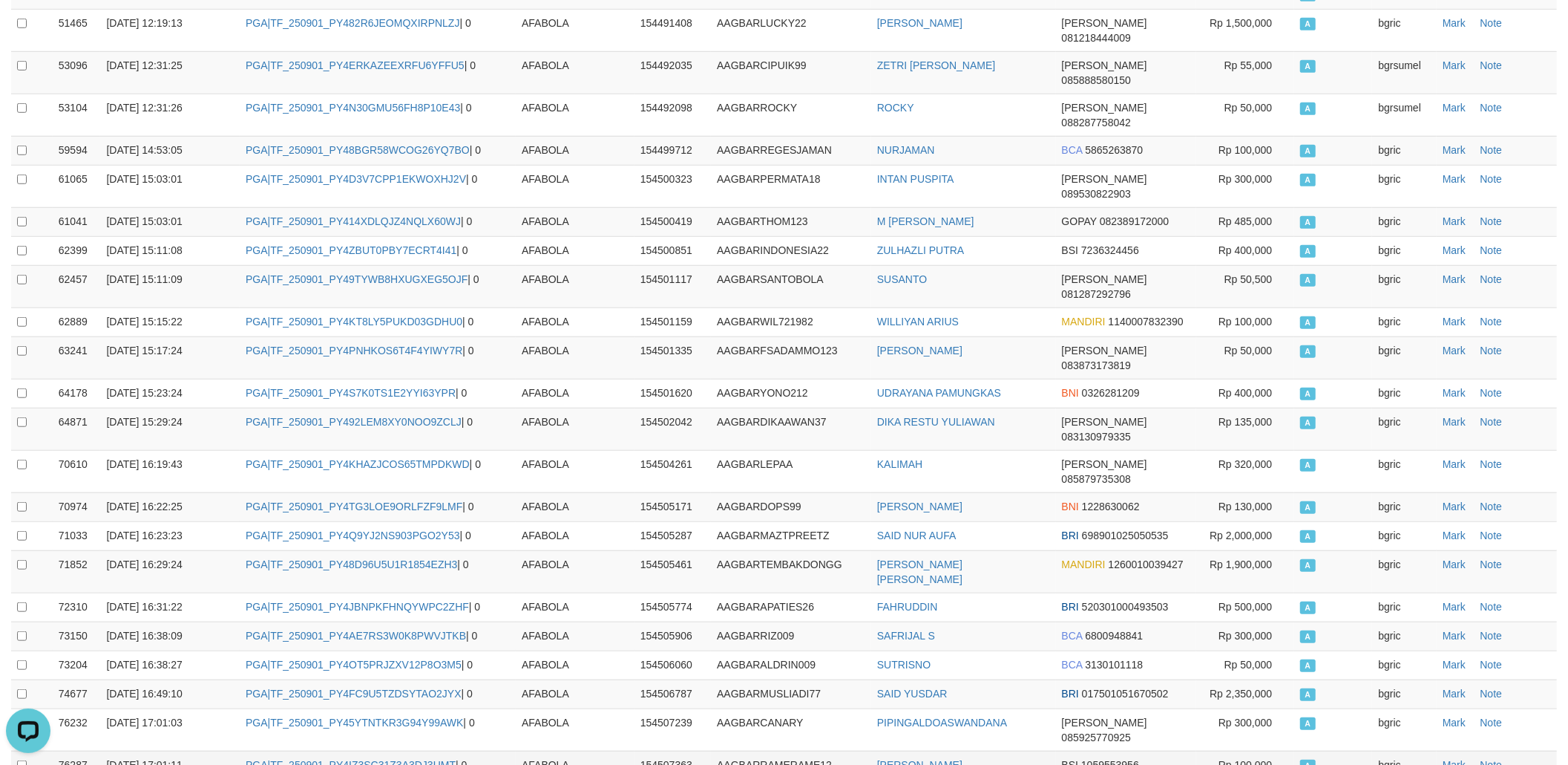
click at [390, 751] on td "PGA|TF_250901_PY4IZ3SC31Z3A3DJ3UMT | 0" at bounding box center [377, 765] width 276 height 29
click at [348, 751] on td "PGA|TF_250901_PY4IZ3SC31Z3A3DJ3UMT | 0" at bounding box center [377, 765] width 276 height 29
copy td "TF_250901_PY4IZ3SC31Z3A3DJ3UMT"
click at [348, 751] on td "PGA|TF_250901_PY4IZ3SC31Z3A3DJ3UMT | 0" at bounding box center [377, 765] width 276 height 29
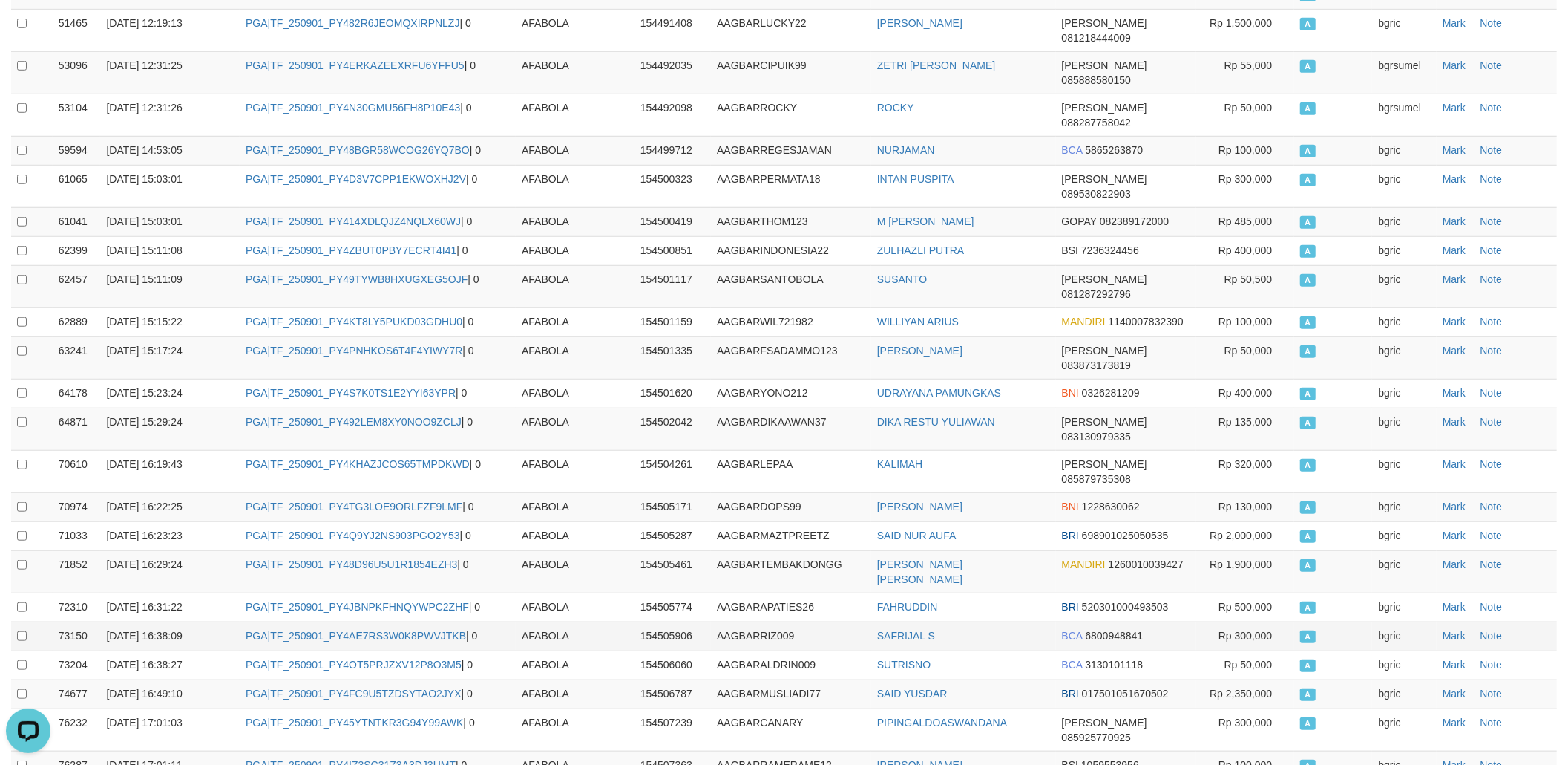
click at [873, 622] on td "SAFRIJAL S" at bounding box center [964, 636] width 185 height 29
